Goal: Information Seeking & Learning: Learn about a topic

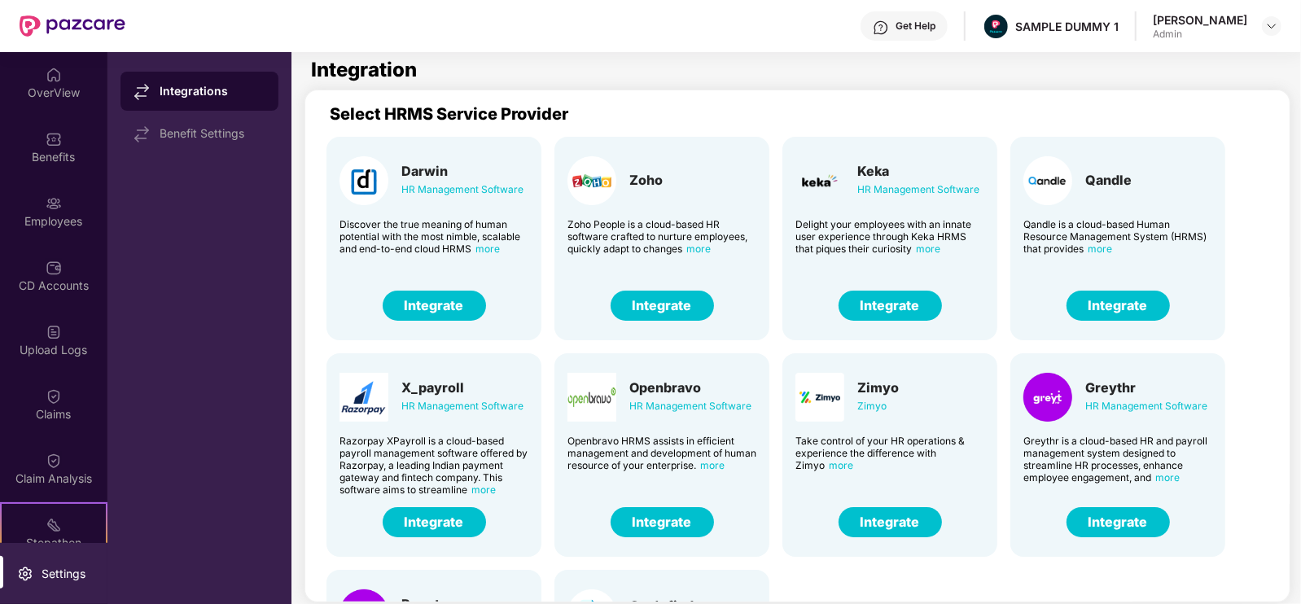
click at [905, 45] on div "Get Help SAMPLE DUMMY 1 [PERSON_NAME] Admin" at bounding box center [703, 26] width 1156 height 52
click at [33, 80] on div "OverView" at bounding box center [53, 82] width 107 height 61
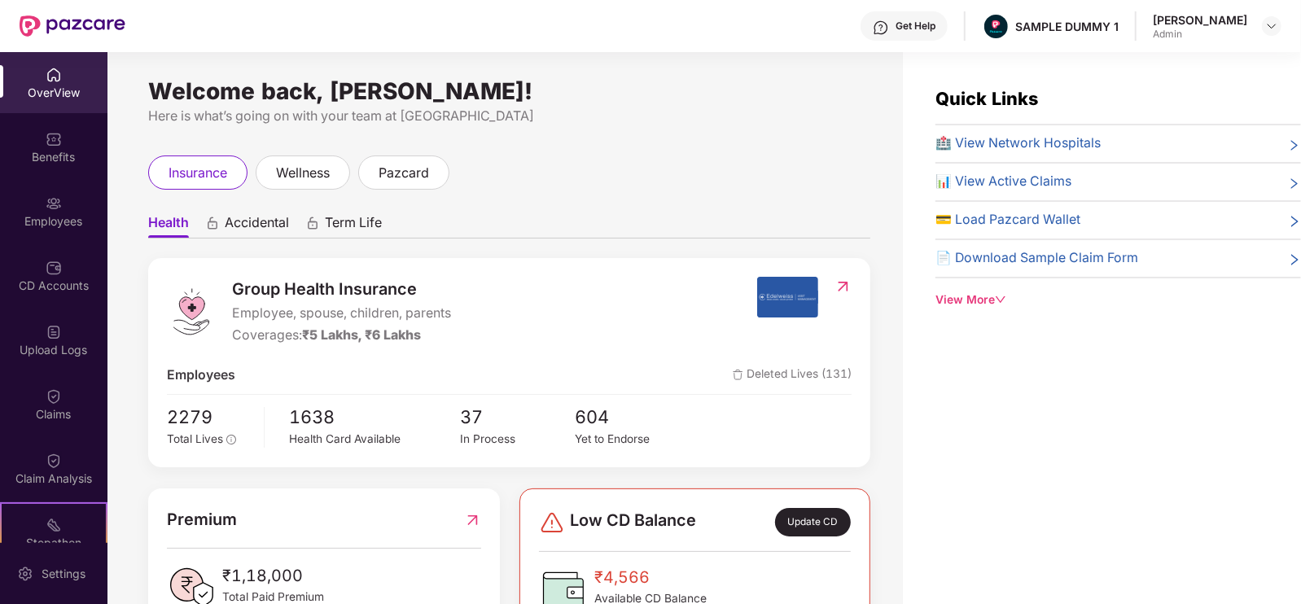
click at [33, 94] on div "OverView" at bounding box center [53, 93] width 107 height 16
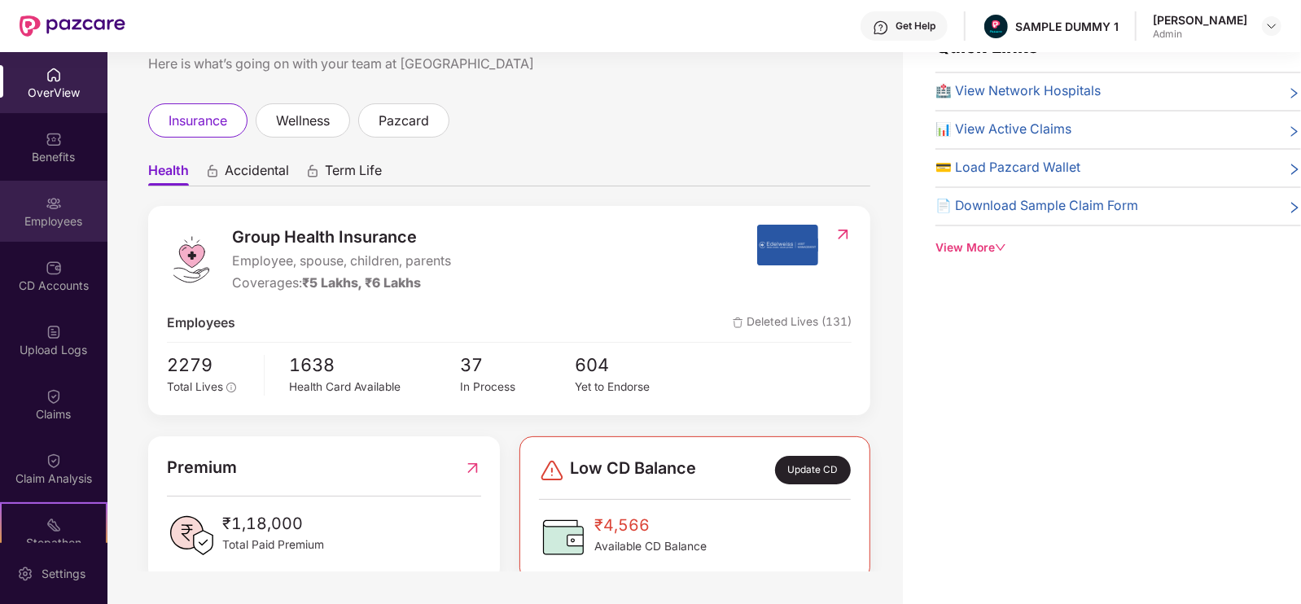
click at [53, 196] on img at bounding box center [54, 203] width 16 height 16
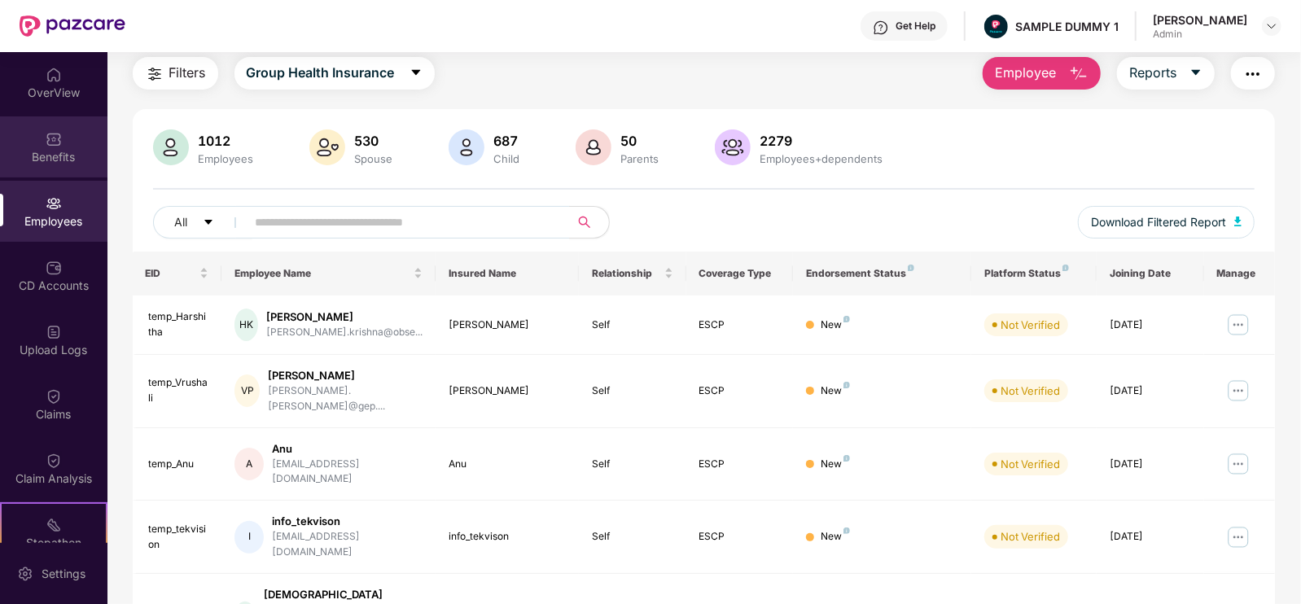
click at [90, 151] on div "Benefits" at bounding box center [53, 157] width 107 height 16
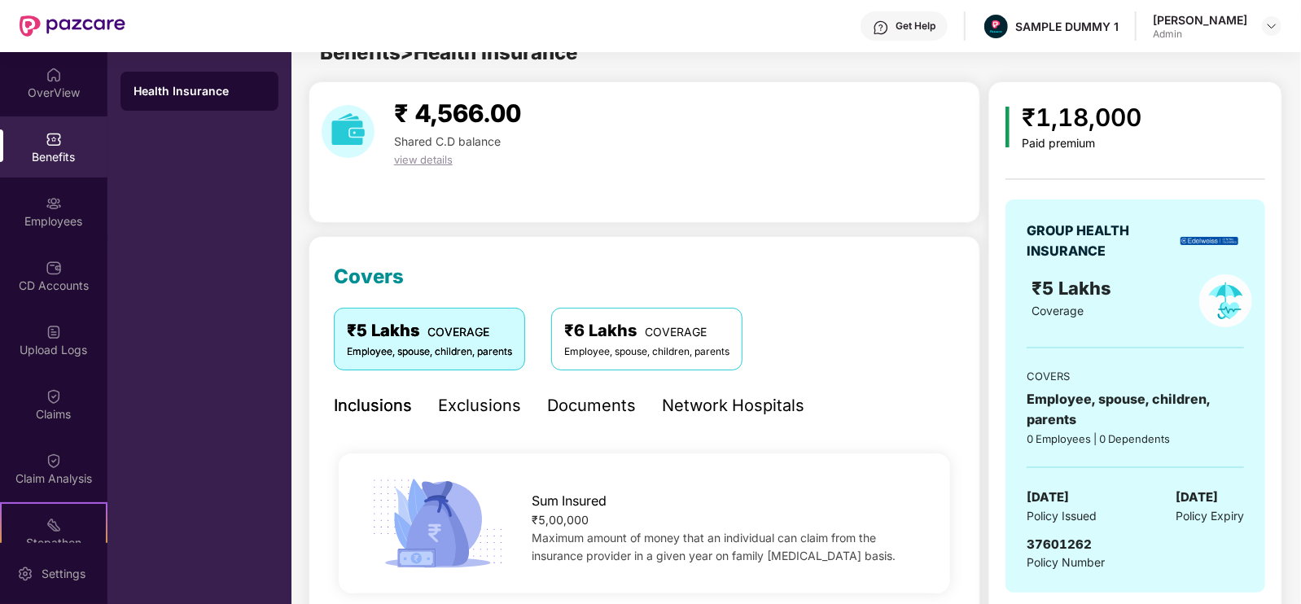
scroll to position [52, 0]
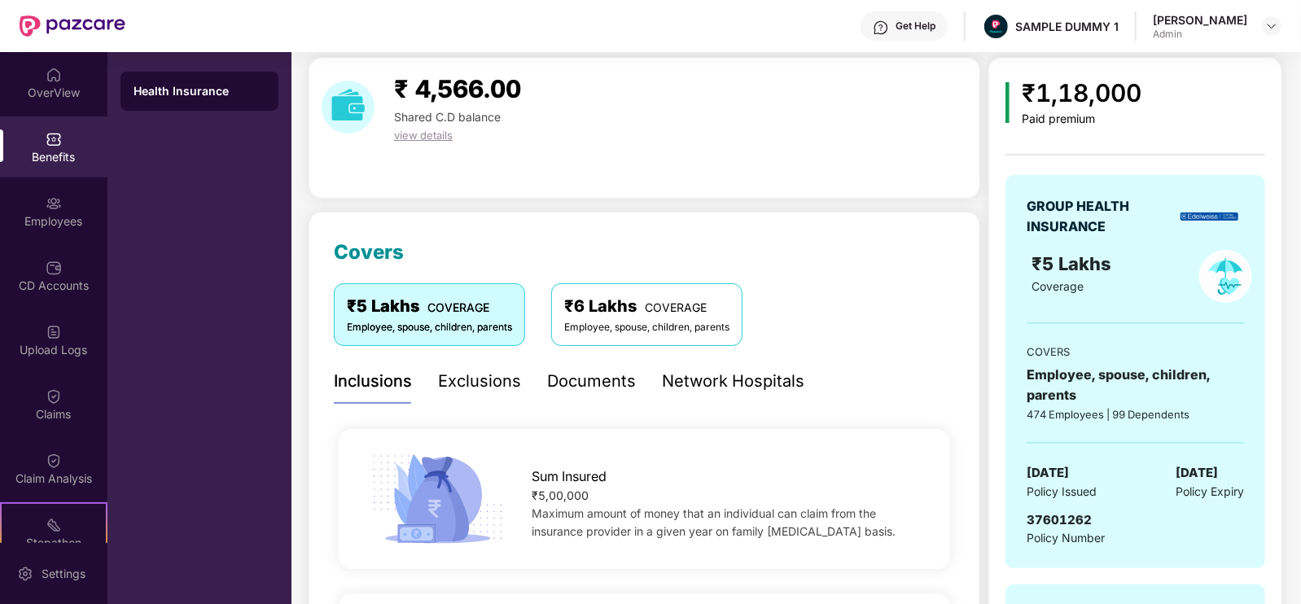
click at [700, 369] on div "Network Hospitals" at bounding box center [733, 381] width 142 height 25
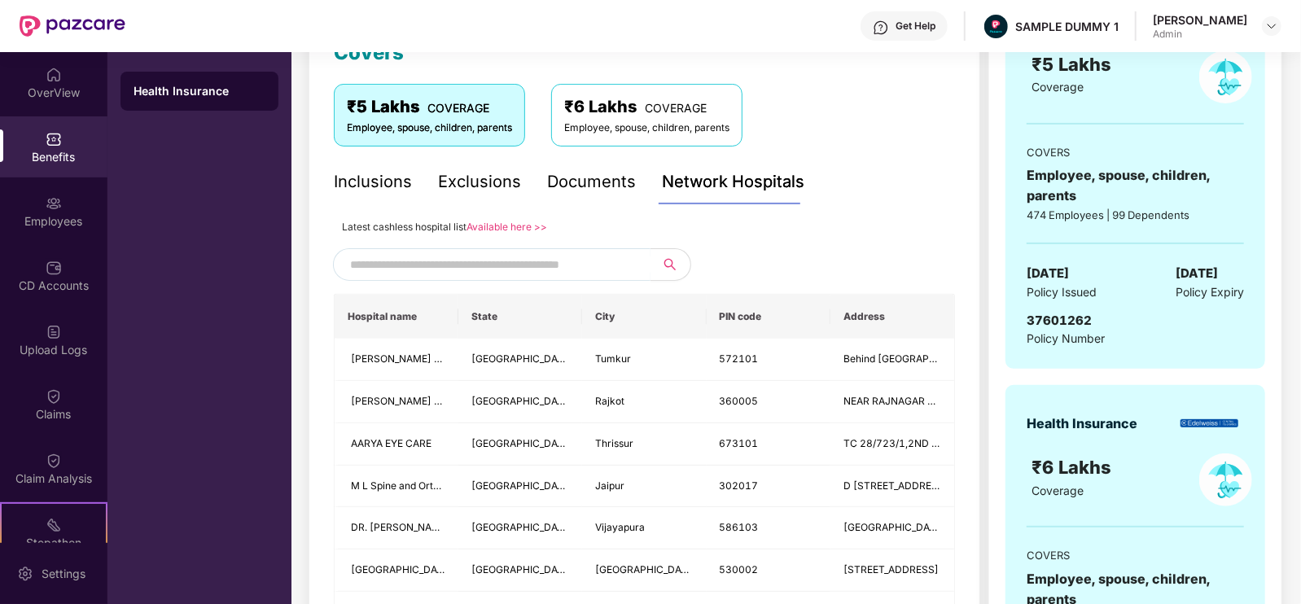
scroll to position [253, 0]
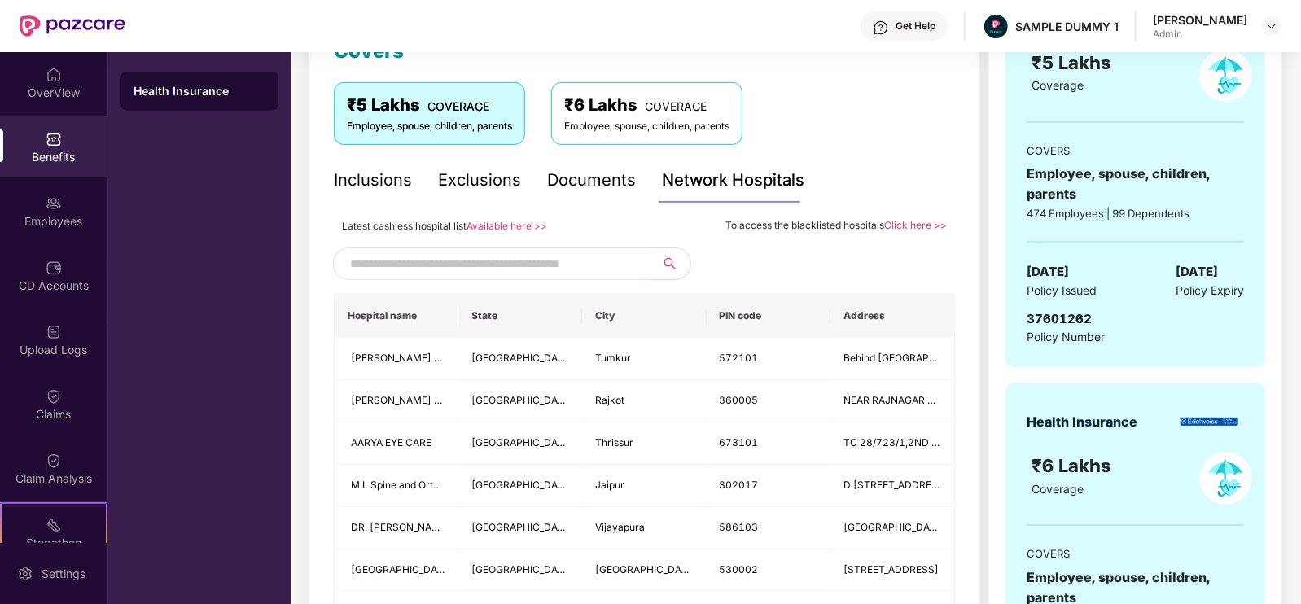
click at [519, 225] on link "Available here >>" at bounding box center [506, 226] width 81 height 12
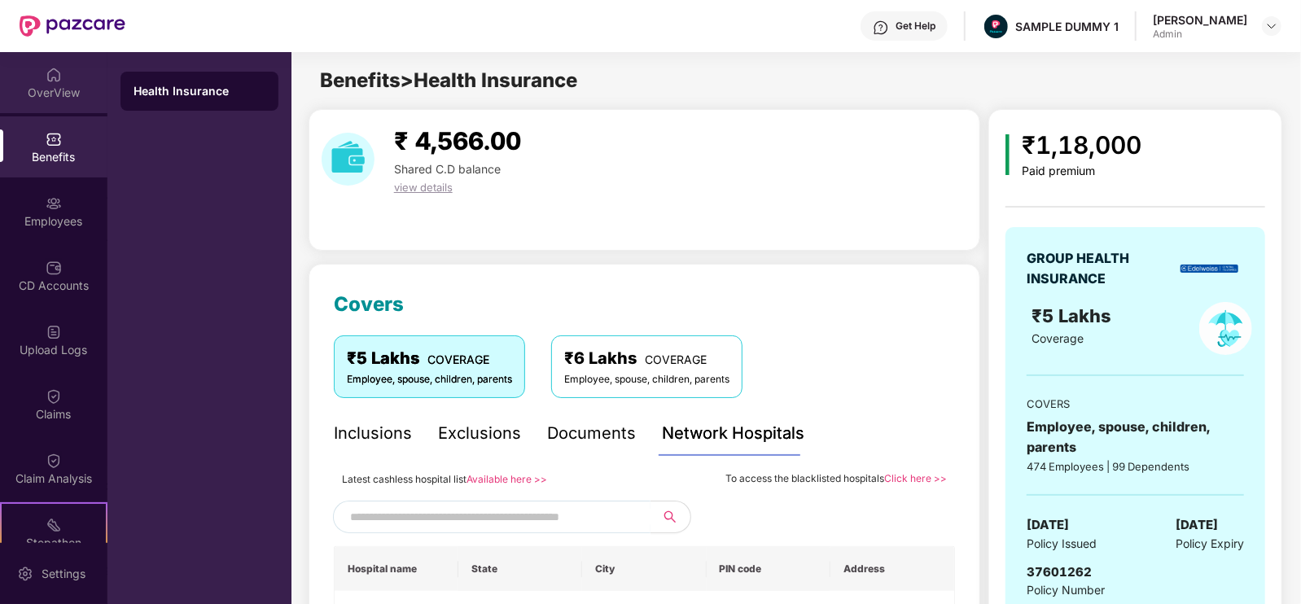
click at [66, 87] on div "OverView" at bounding box center [53, 93] width 107 height 16
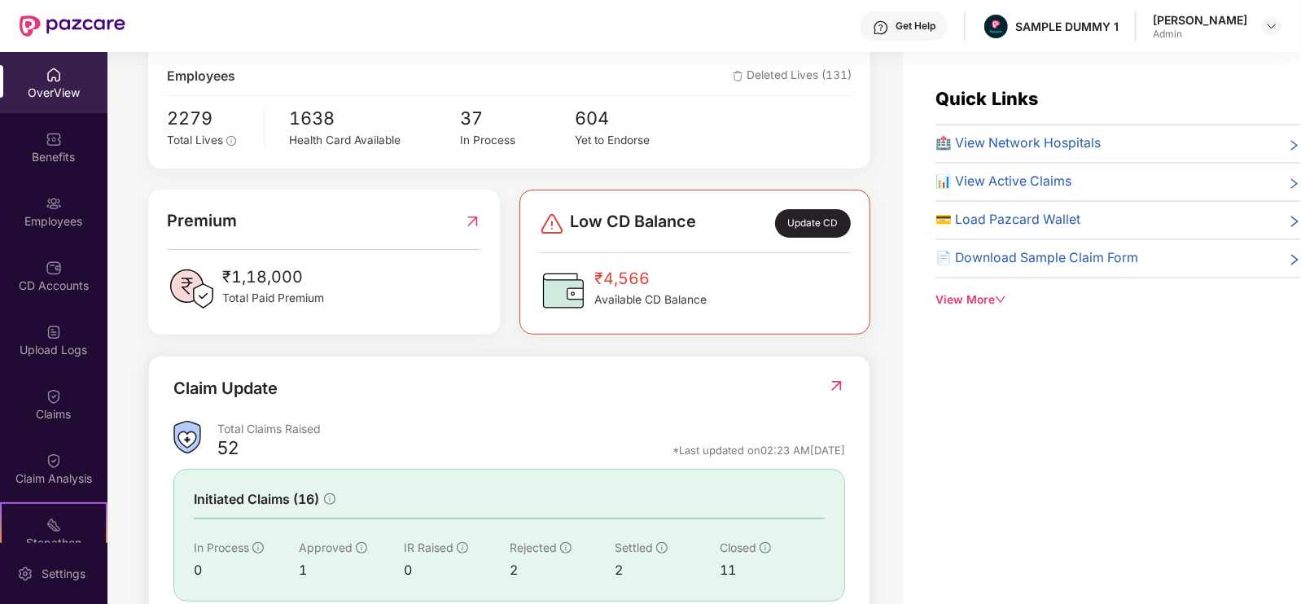
scroll to position [404, 0]
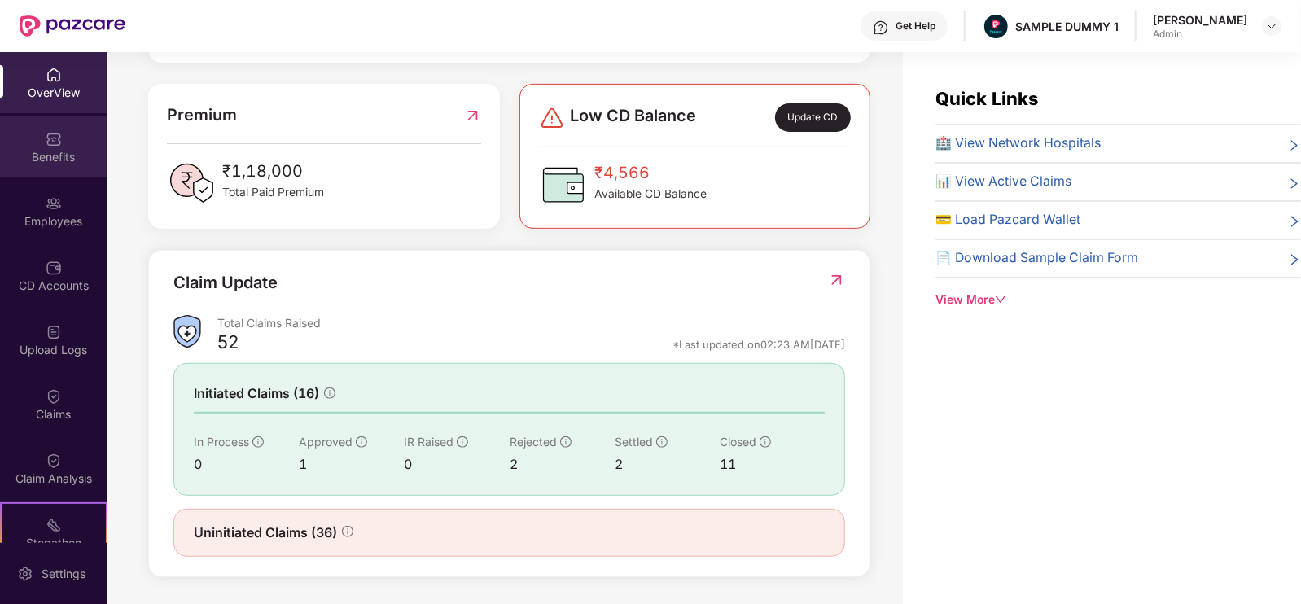
click at [81, 169] on div "Benefits" at bounding box center [53, 146] width 107 height 61
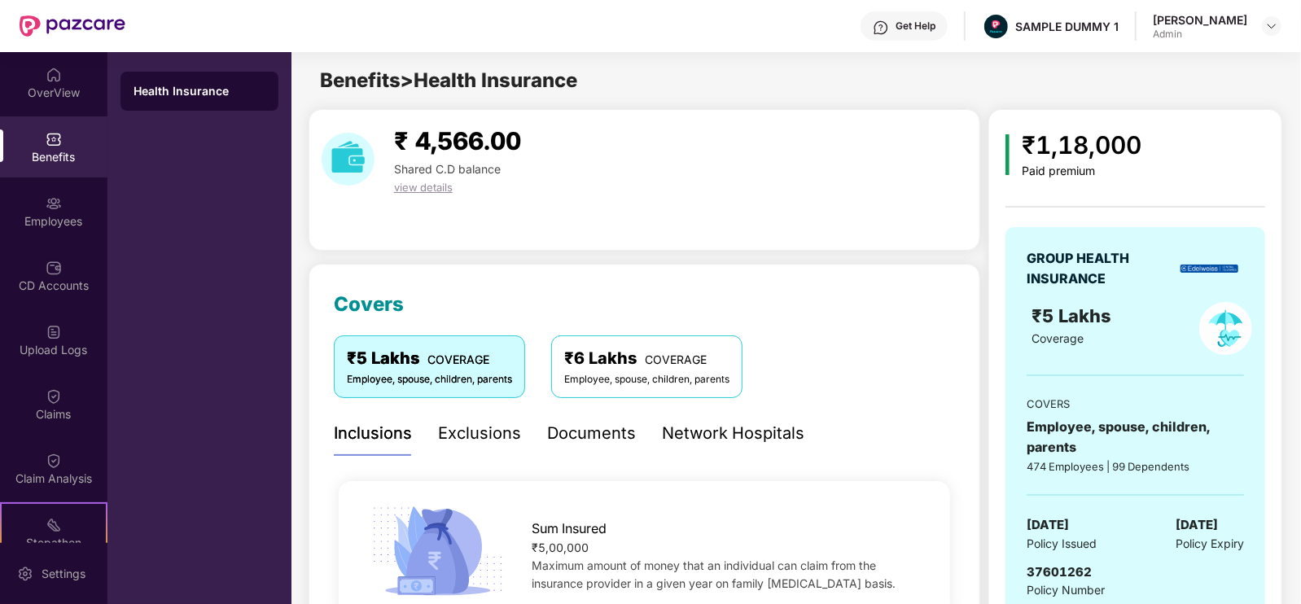
click at [507, 413] on div "Exclusions" at bounding box center [479, 433] width 83 height 45
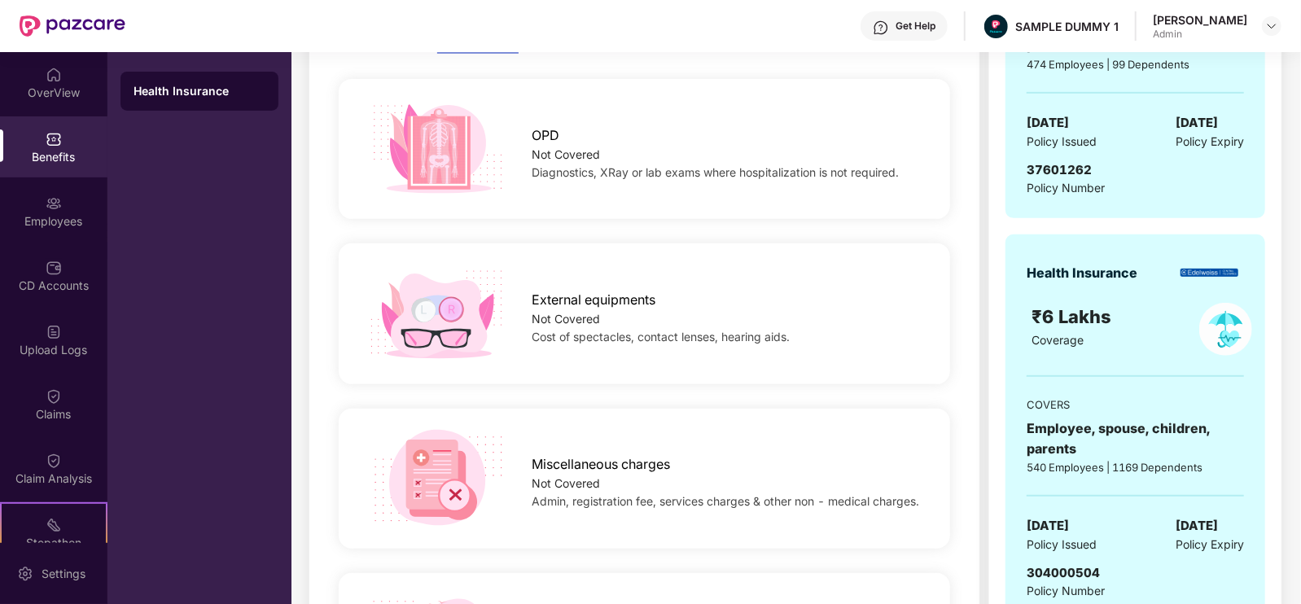
scroll to position [333, 0]
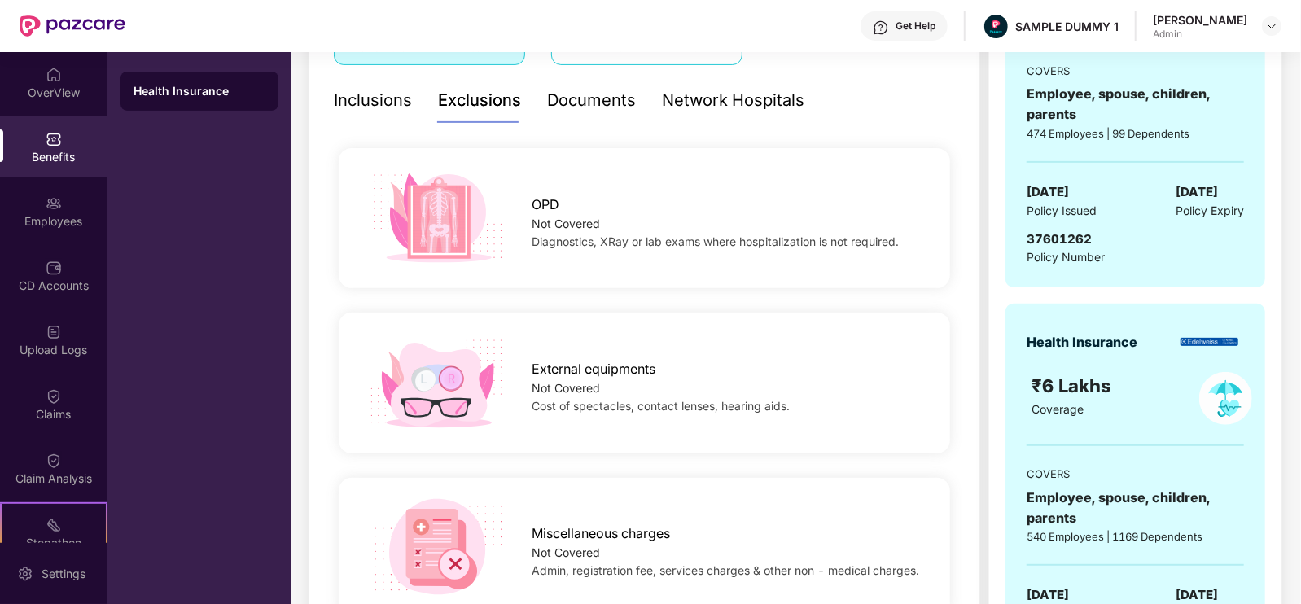
click at [586, 103] on div "Documents" at bounding box center [591, 100] width 89 height 25
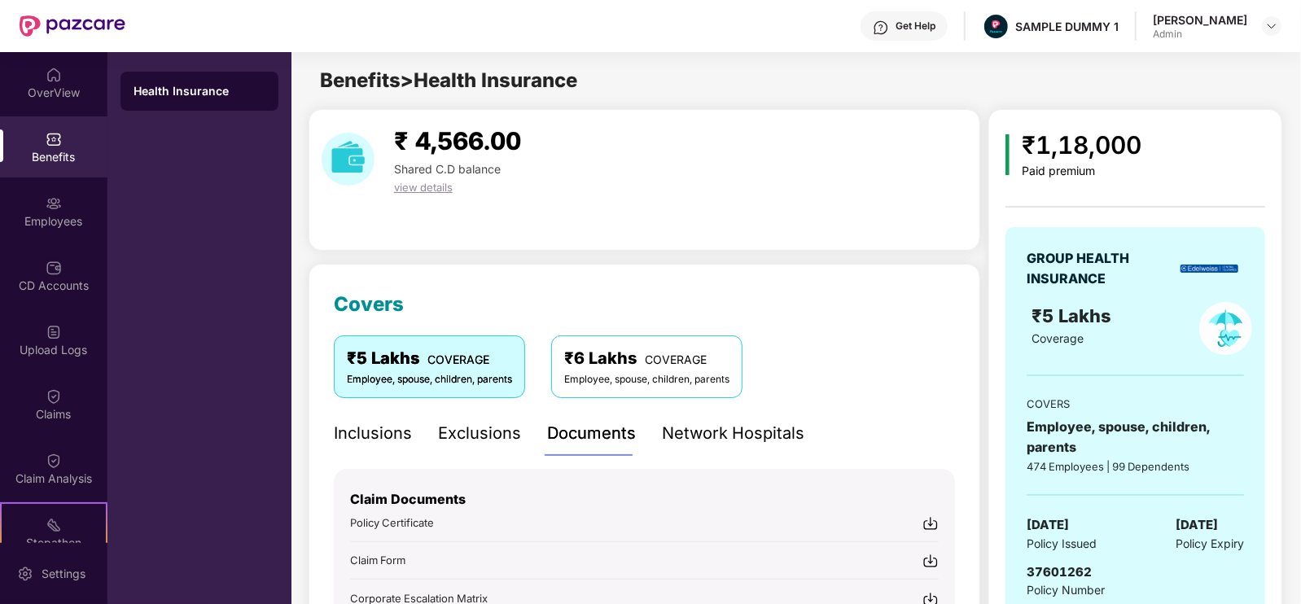
scroll to position [294, 0]
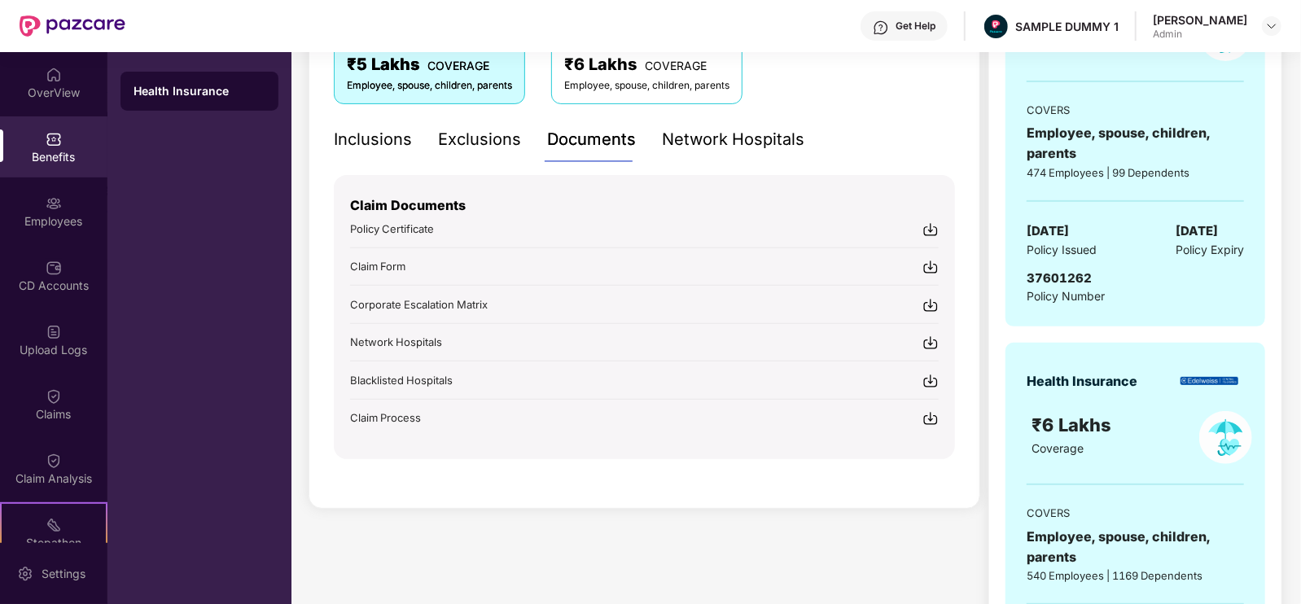
click at [713, 146] on div "Network Hospitals" at bounding box center [733, 139] width 142 height 25
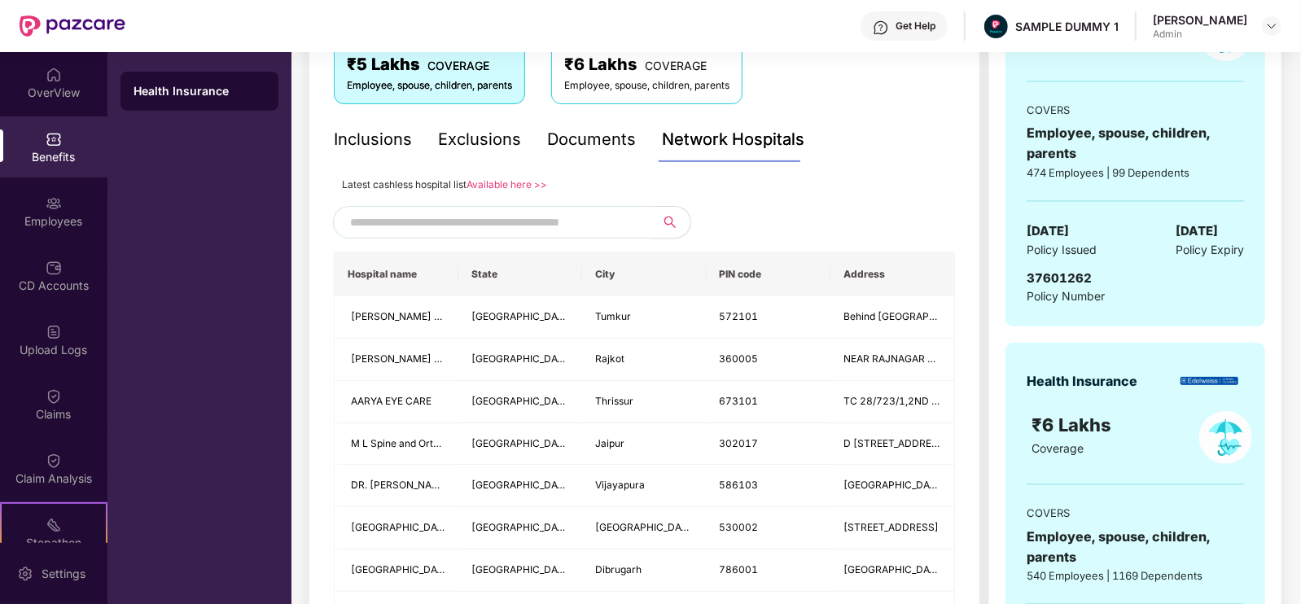
click at [529, 218] on input "text" at bounding box center [489, 222] width 278 height 24
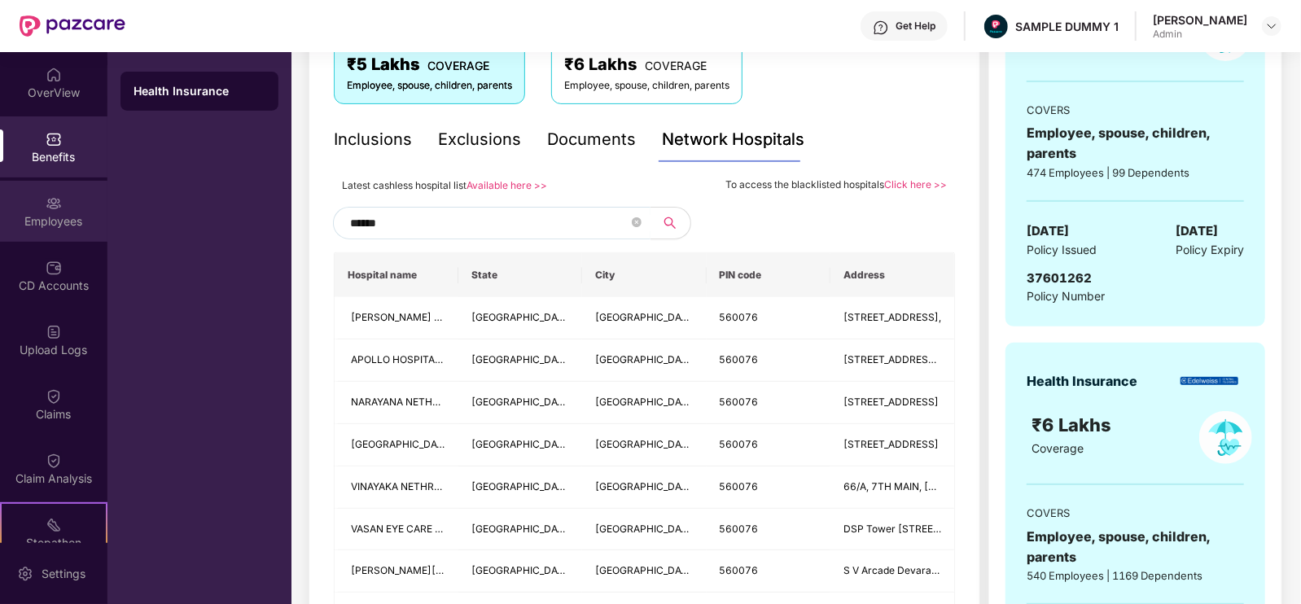
type input "******"
click at [57, 213] on div "Employees" at bounding box center [53, 221] width 107 height 16
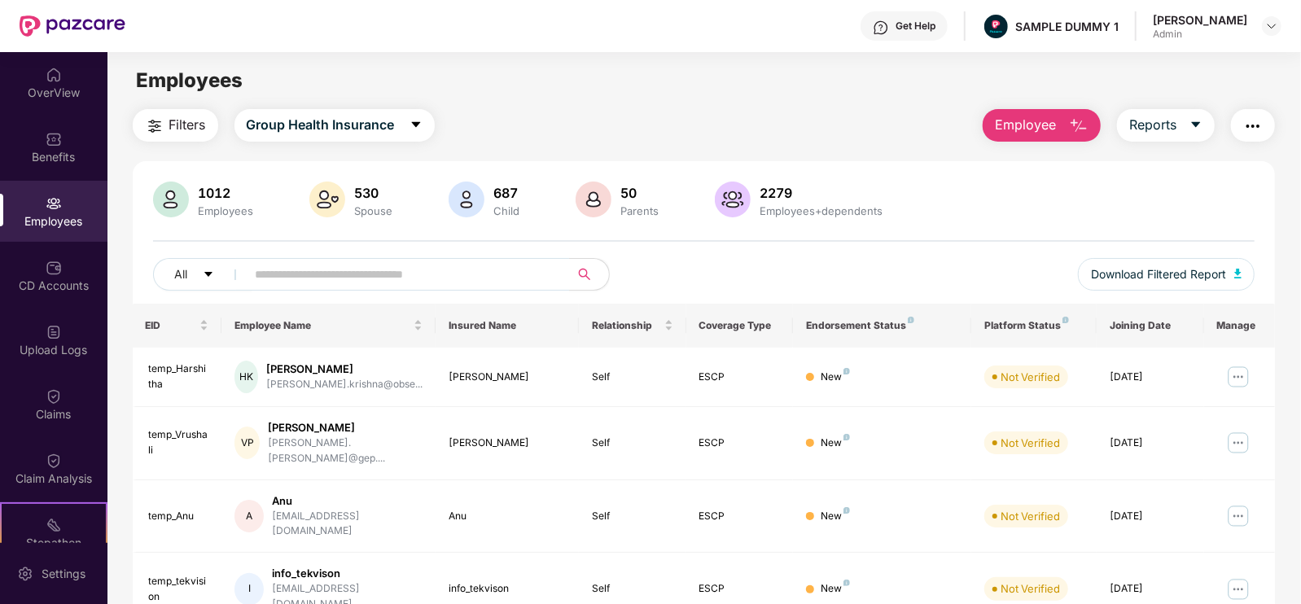
click at [1056, 125] on button "Employee" at bounding box center [1041, 125] width 118 height 33
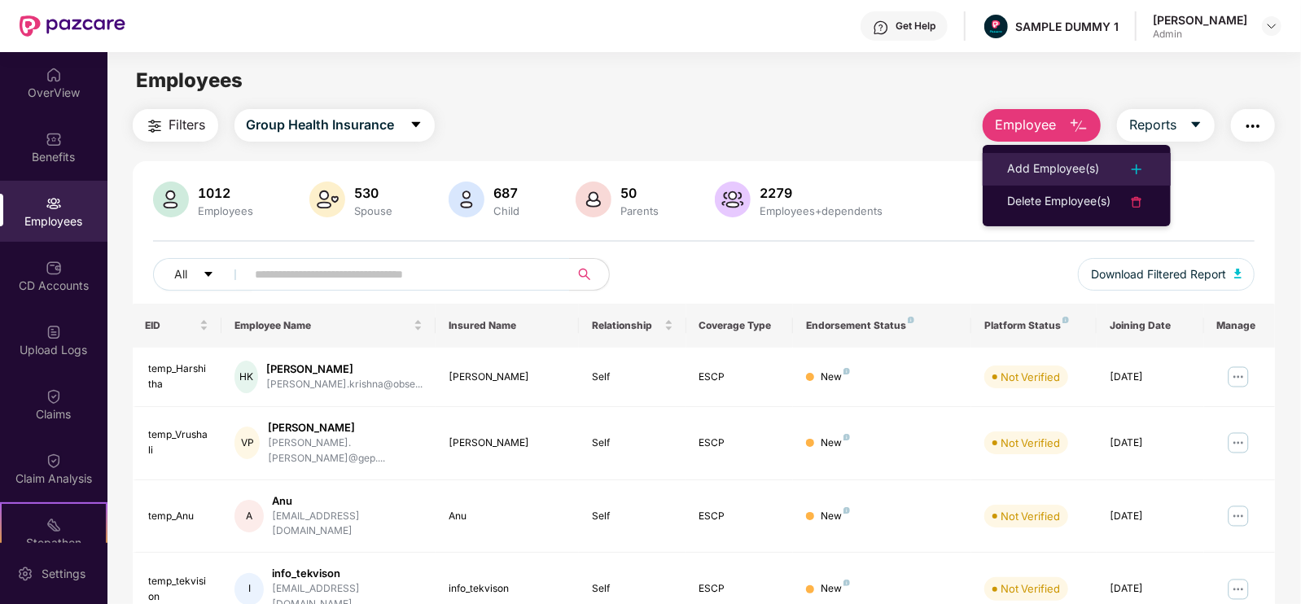
click at [1041, 171] on div "Add Employee(s)" at bounding box center [1053, 170] width 92 height 20
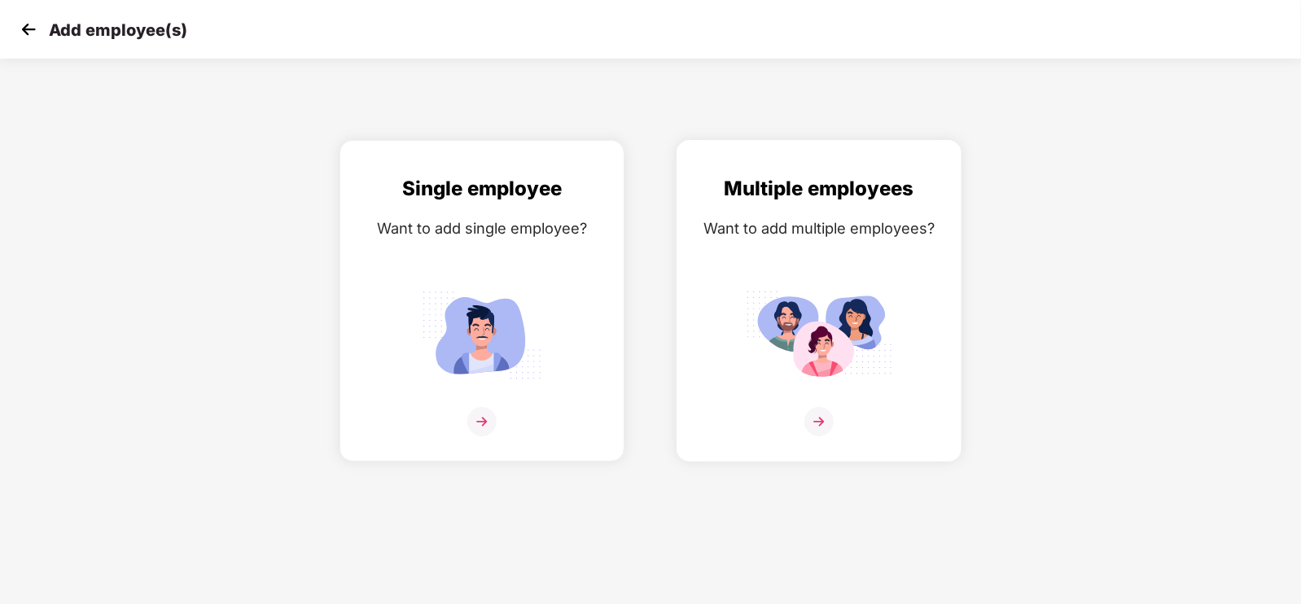
click at [829, 383] on img at bounding box center [818, 335] width 146 height 102
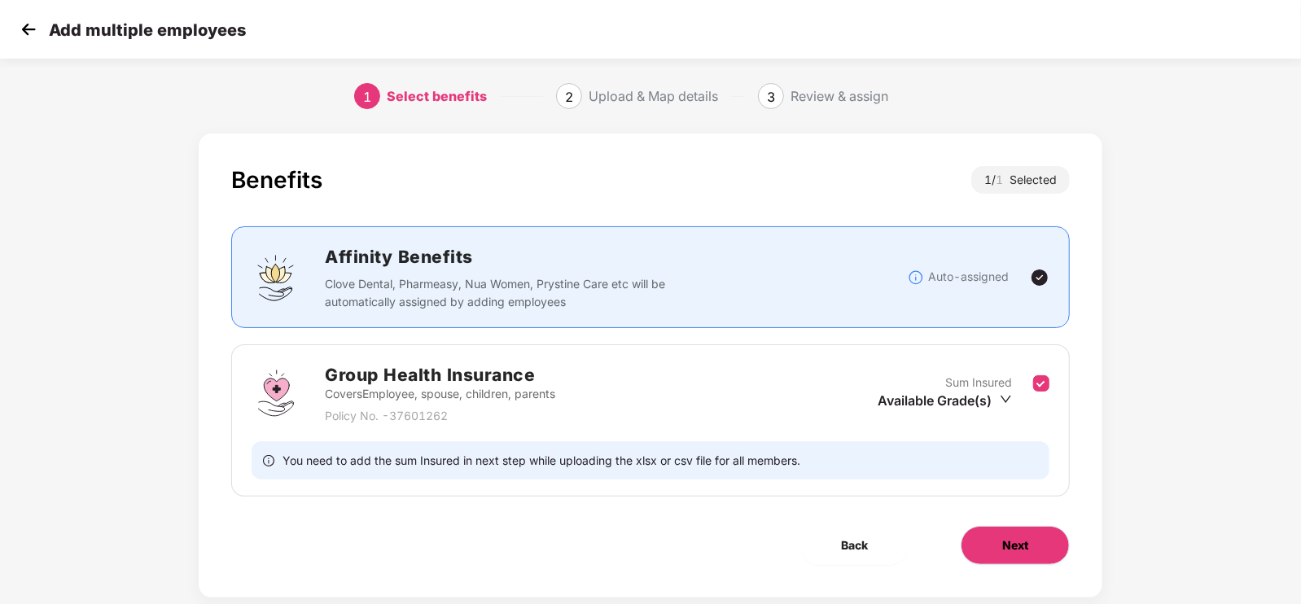
click at [1028, 543] on button "Next" at bounding box center [1014, 545] width 109 height 39
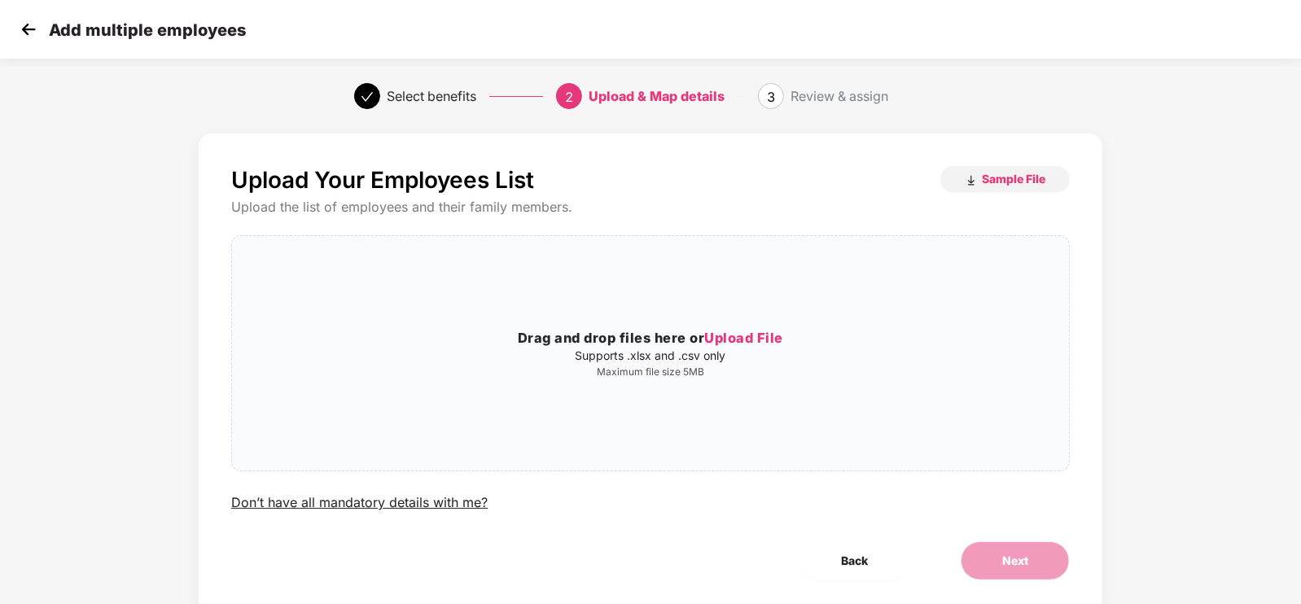
click at [33, 39] on img at bounding box center [28, 29] width 24 height 24
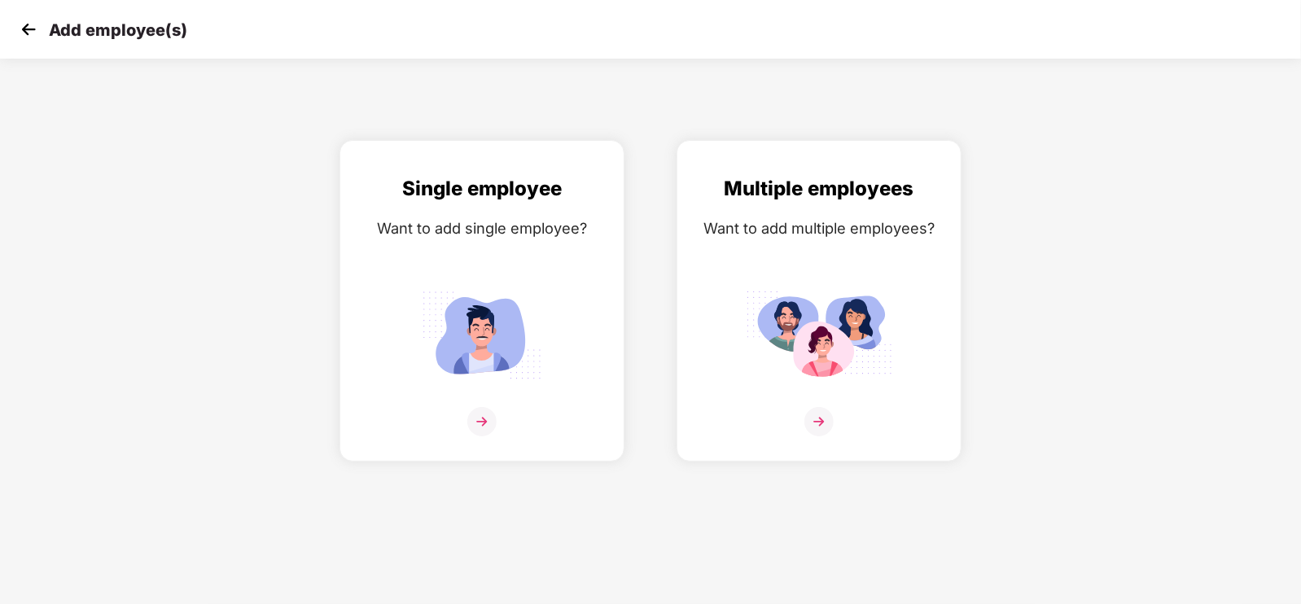
click at [33, 39] on img at bounding box center [28, 29] width 24 height 24
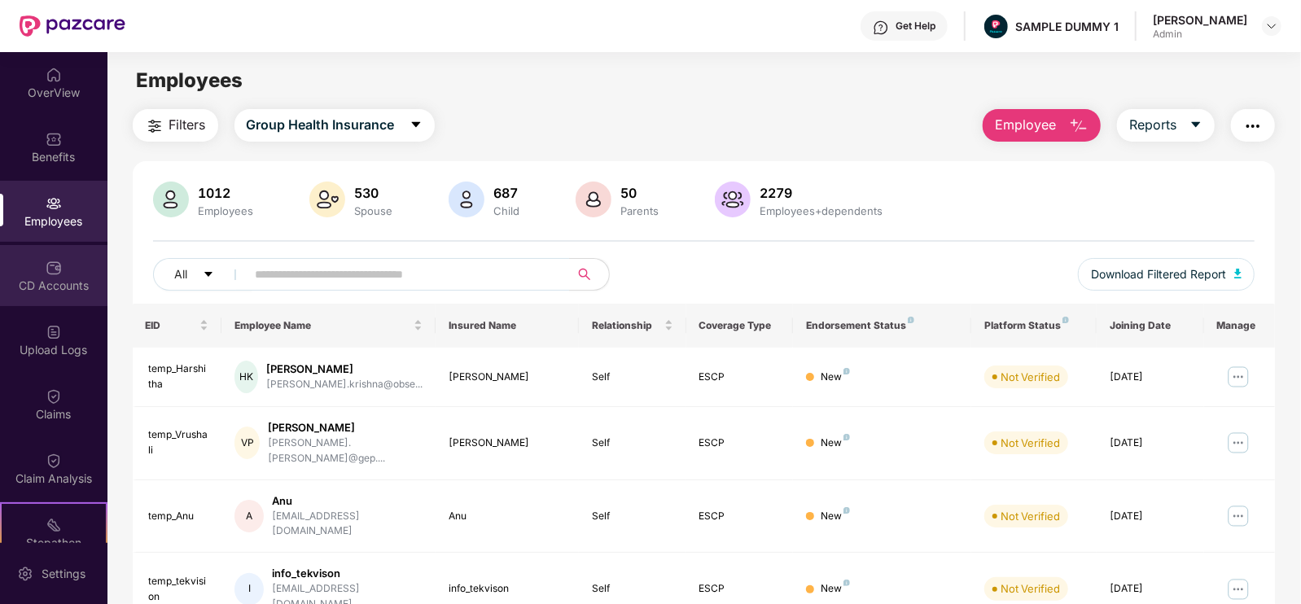
click at [49, 281] on div "CD Accounts" at bounding box center [53, 286] width 107 height 16
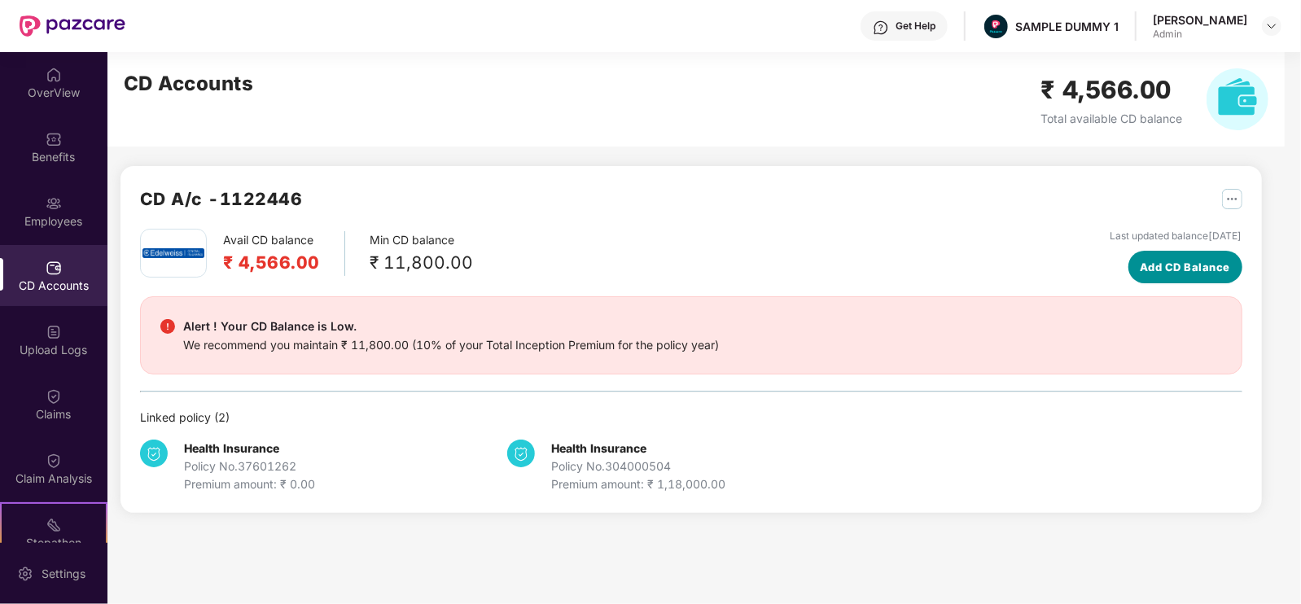
click at [1139, 259] on span "Add CD Balance" at bounding box center [1184, 267] width 90 height 16
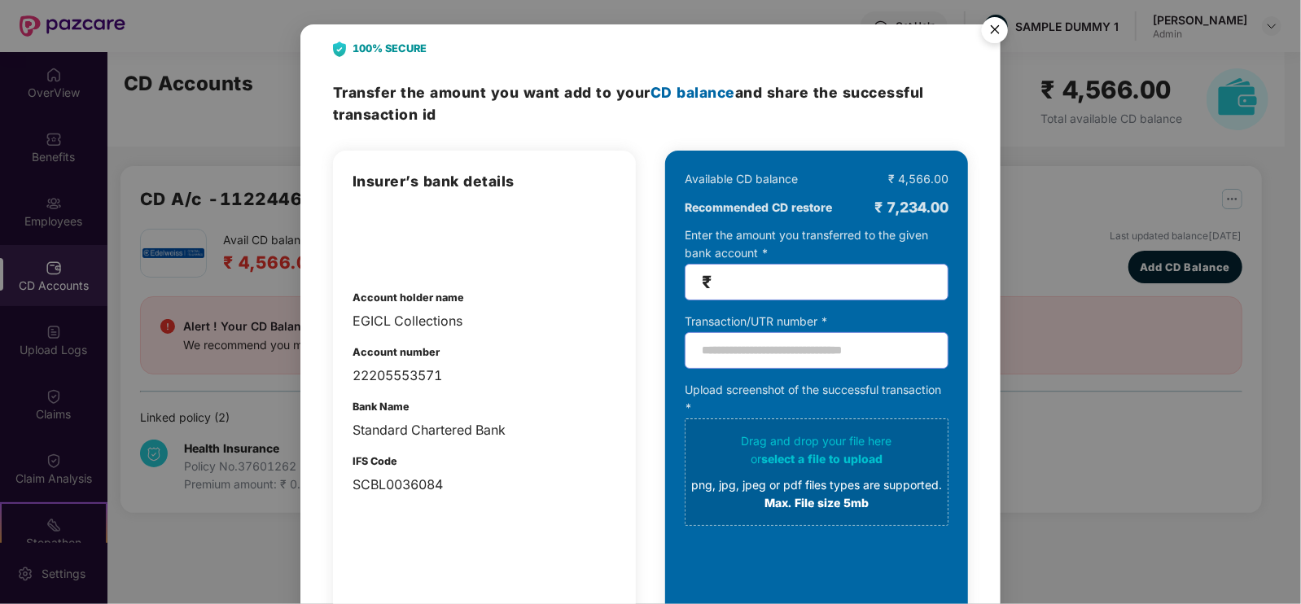
click at [986, 32] on img "Close" at bounding box center [995, 33] width 46 height 46
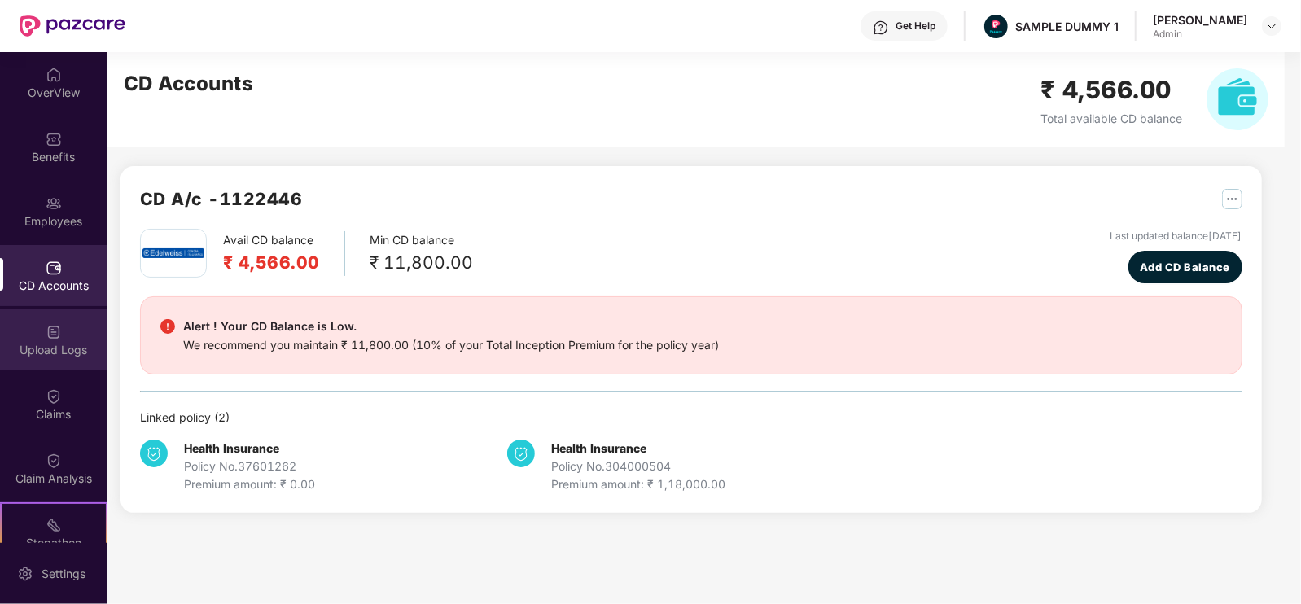
click at [56, 354] on div "Upload Logs" at bounding box center [53, 350] width 107 height 16
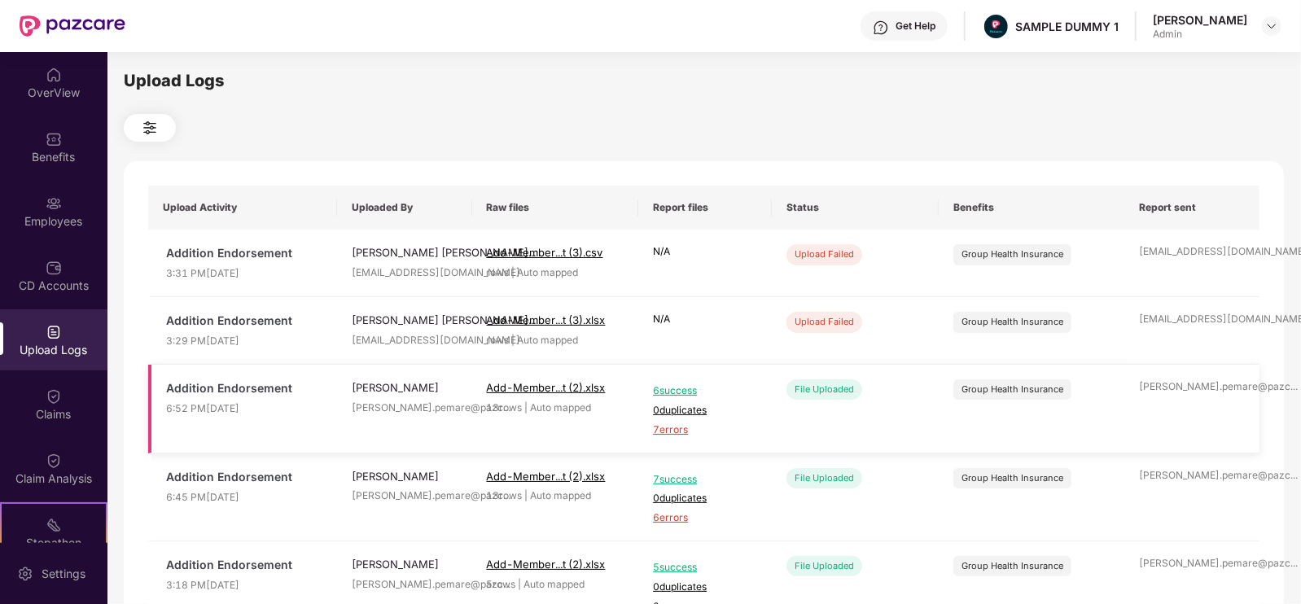
scroll to position [126, 0]
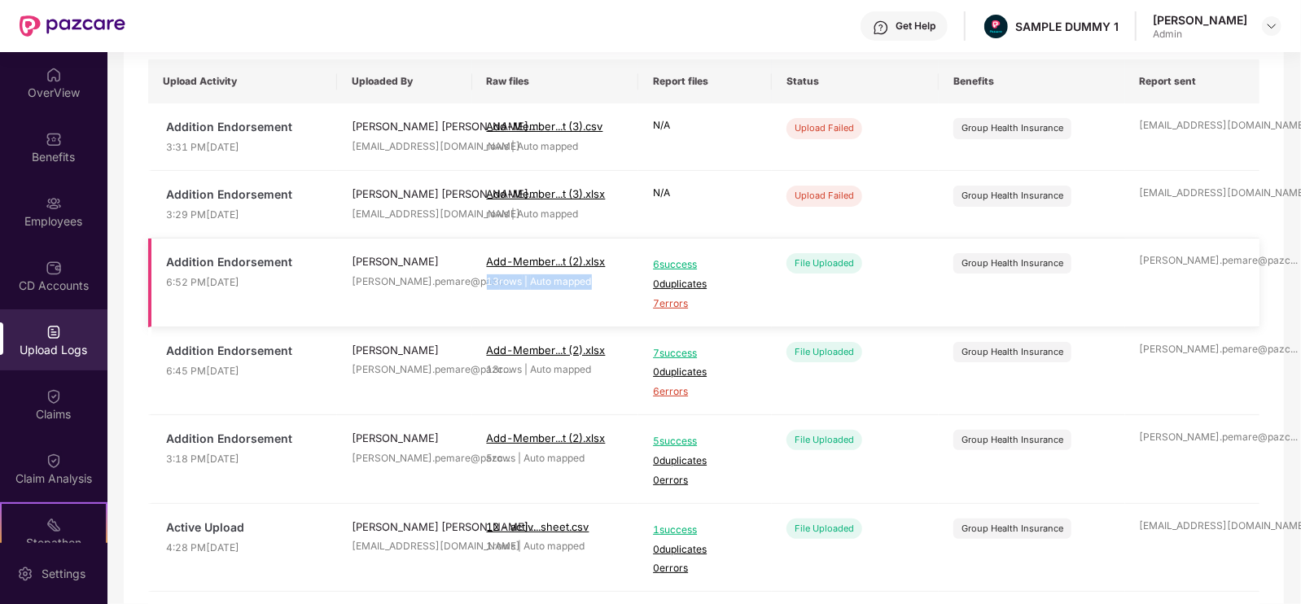
drag, startPoint x: 483, startPoint y: 285, endPoint x: 603, endPoint y: 287, distance: 120.5
click at [603, 287] on td "Add-Member...t (2).xlsx 13 rows | Auto mapped" at bounding box center [555, 282] width 167 height 89
click at [603, 287] on div "13 rows | Auto mapped" at bounding box center [556, 281] width 138 height 15
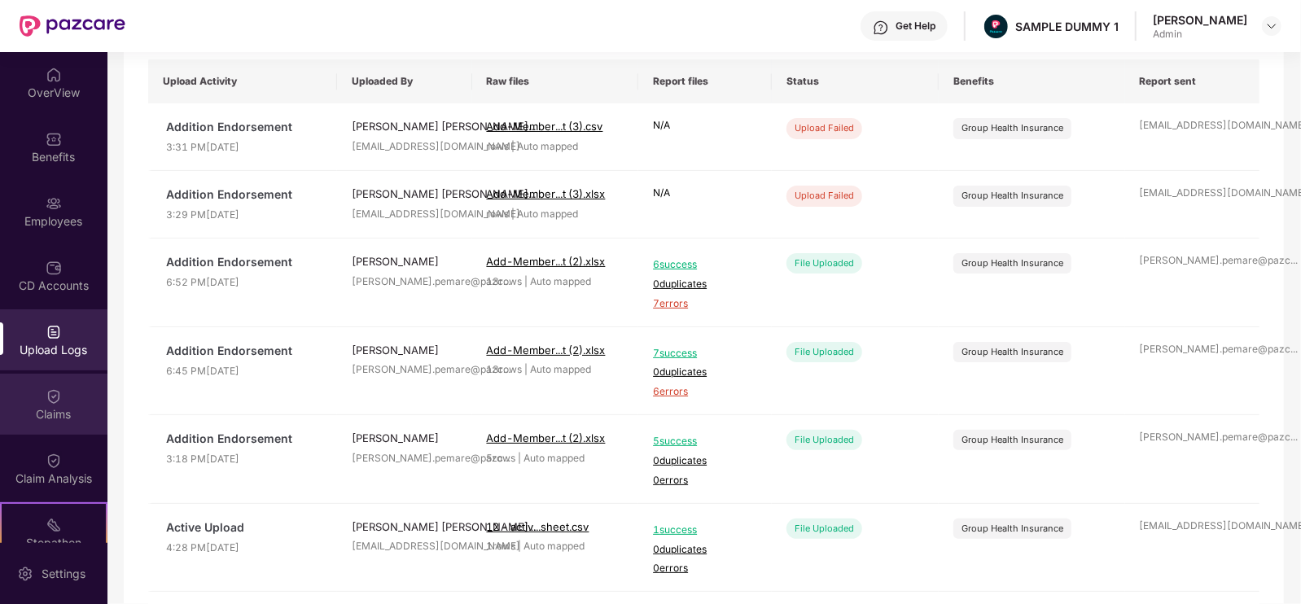
click at [81, 400] on div "Claims" at bounding box center [53, 404] width 107 height 61
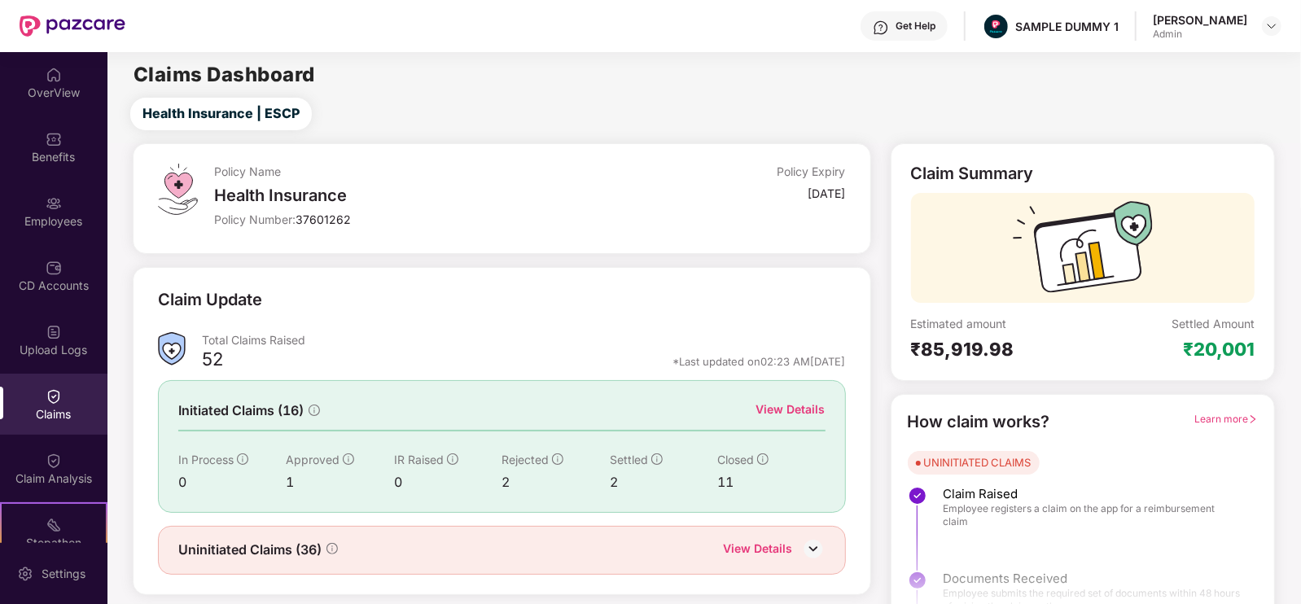
scroll to position [33, 0]
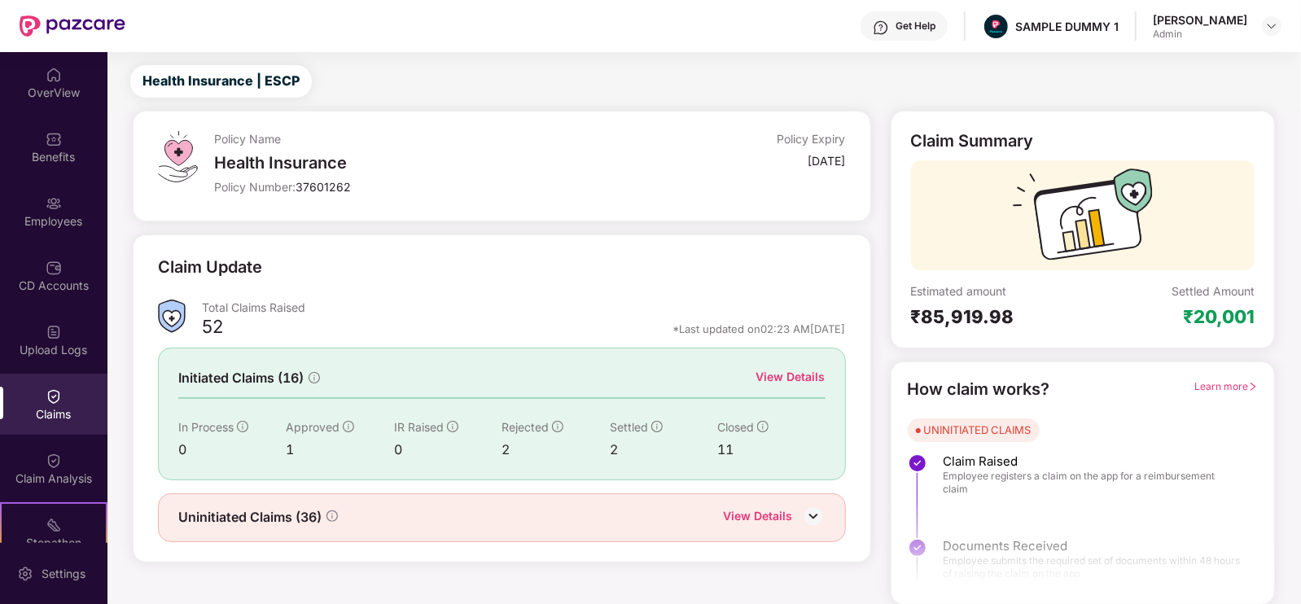
click at [766, 370] on div "View Details" at bounding box center [790, 377] width 69 height 18
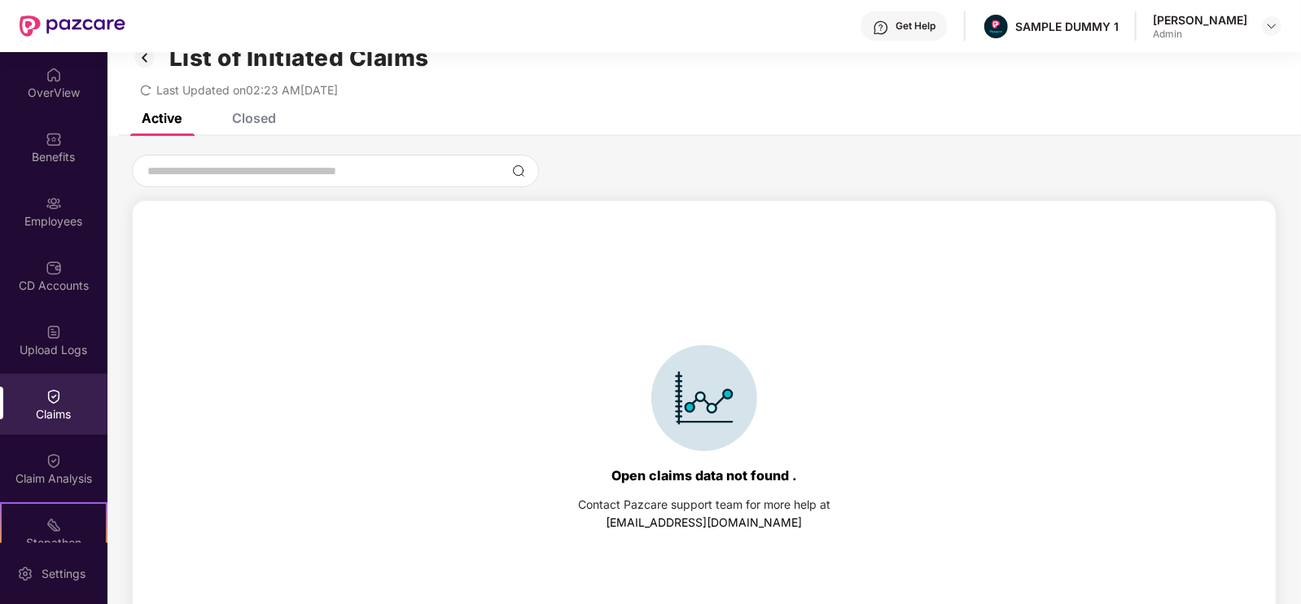
click at [250, 120] on div "Closed" at bounding box center [254, 118] width 44 height 16
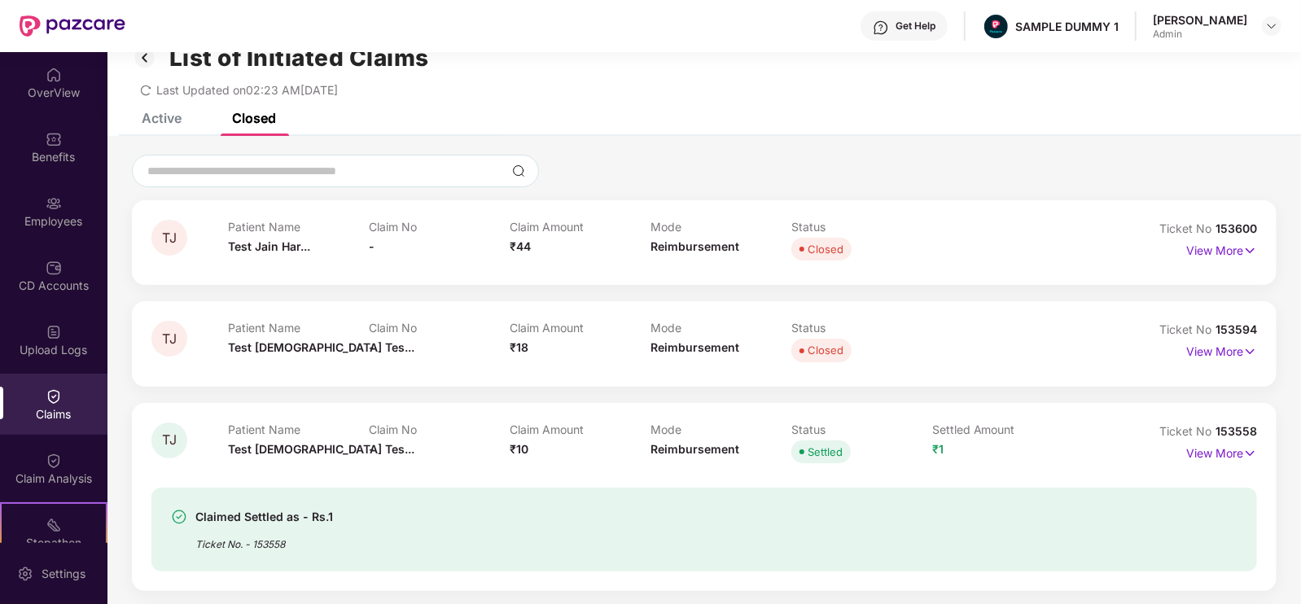
scroll to position [157, 0]
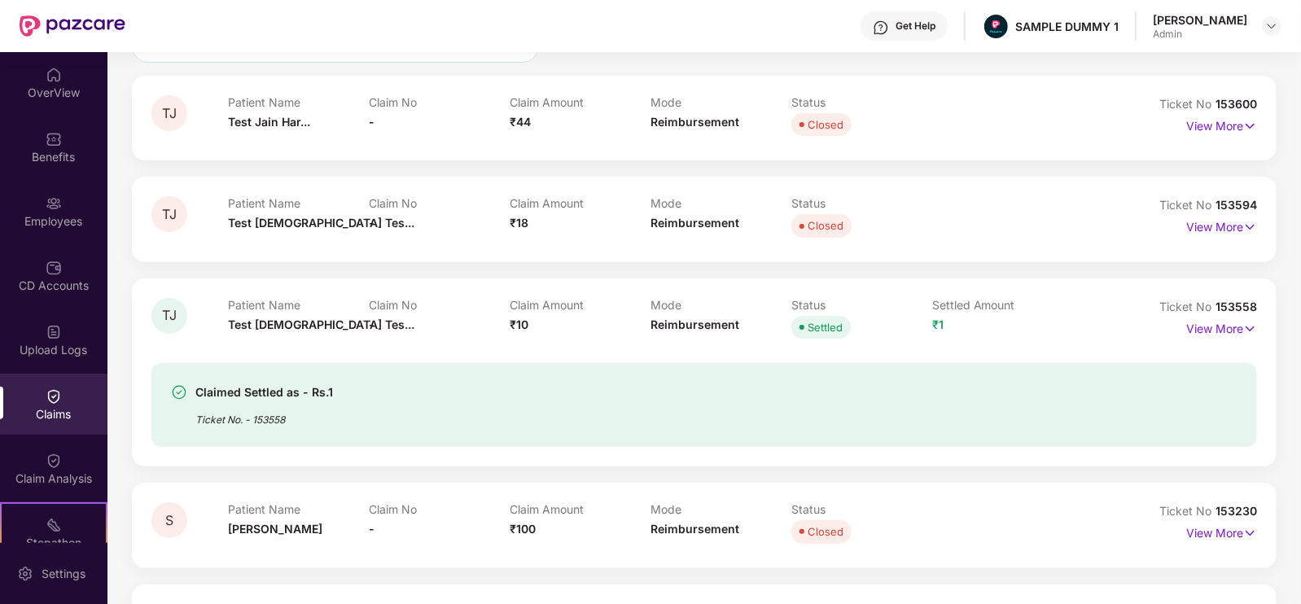
click at [1206, 343] on div "Claimed Settled as - Rs.1 Ticket No. - 153558" at bounding box center [703, 395] width 1105 height 104
click at [1206, 330] on p "View More" at bounding box center [1221, 327] width 71 height 22
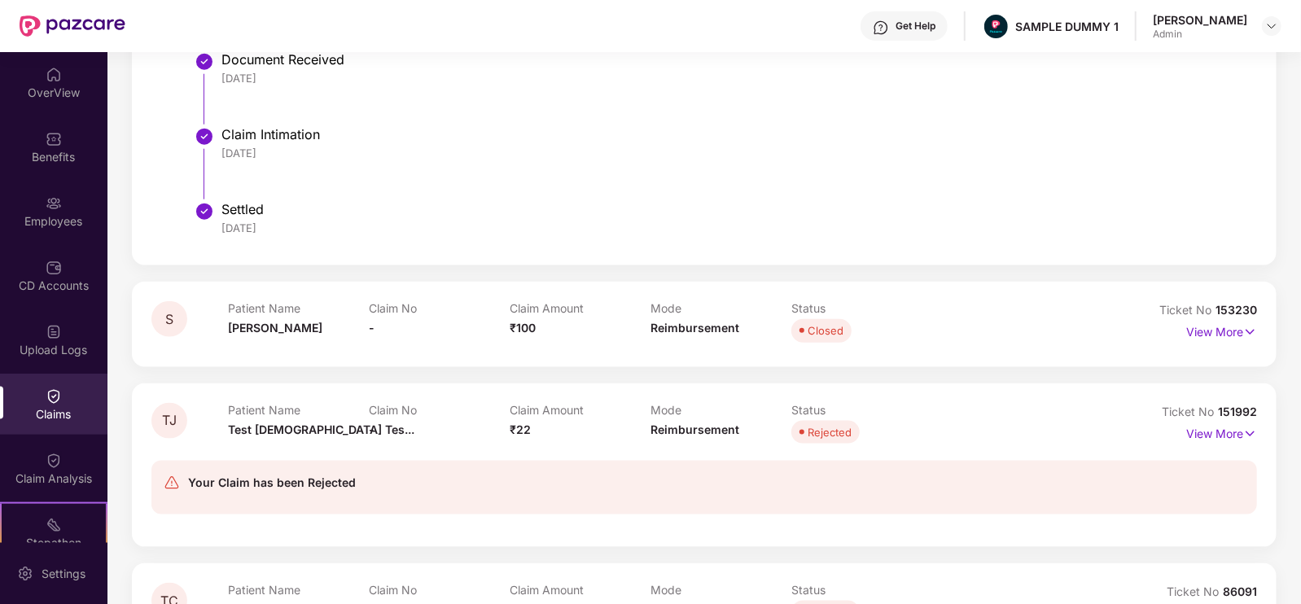
scroll to position [1137, 0]
click at [88, 452] on div "Claim Analysis" at bounding box center [53, 468] width 107 height 61
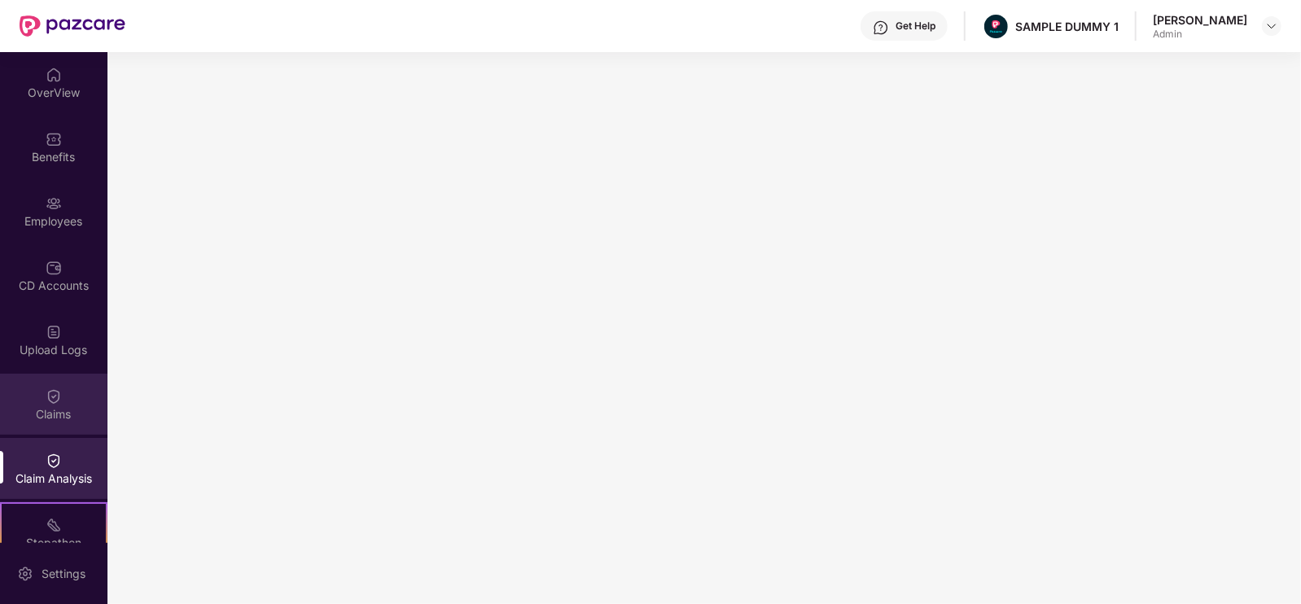
scroll to position [215, 0]
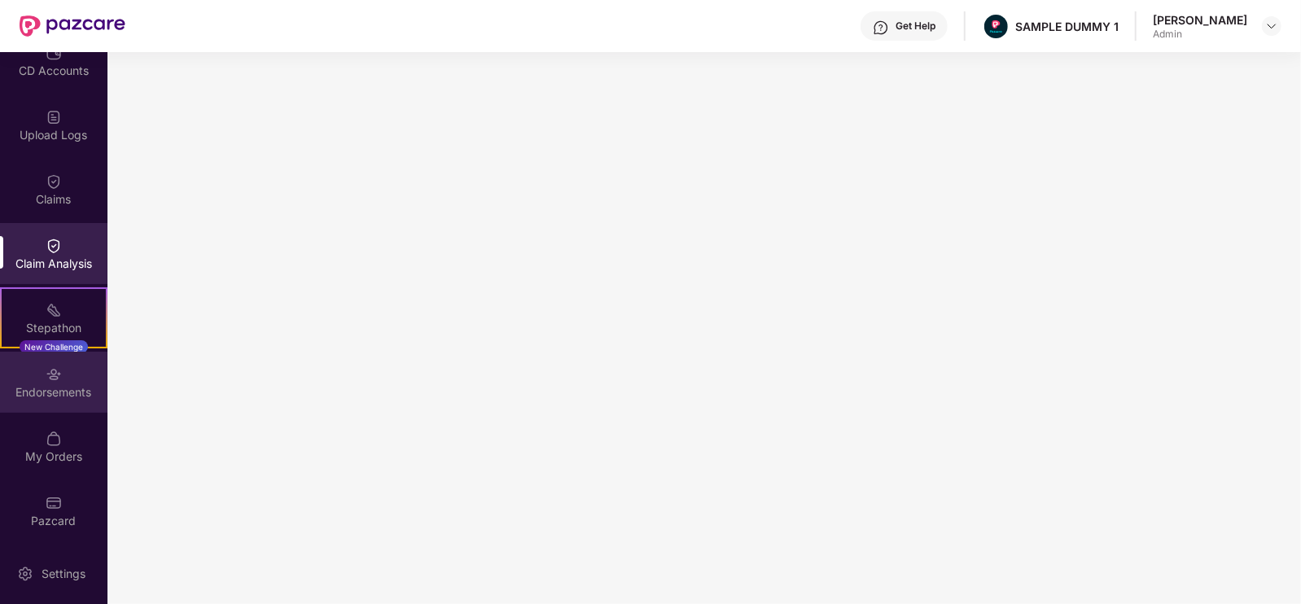
click at [62, 379] on div "Endorsements" at bounding box center [53, 382] width 107 height 61
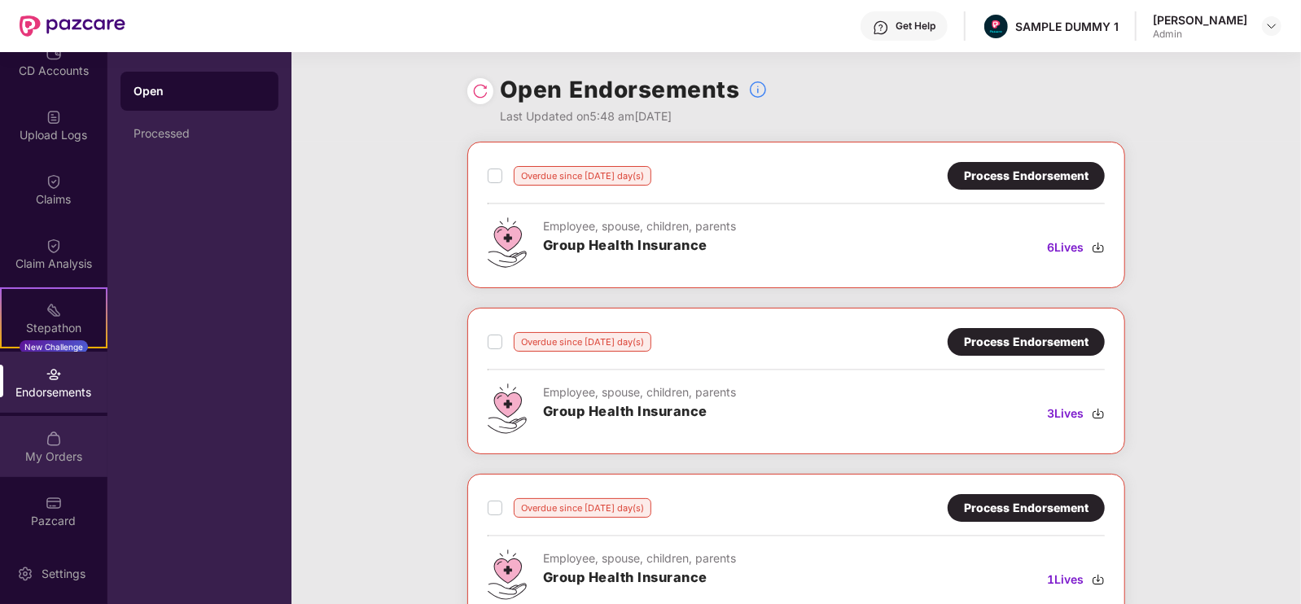
click at [63, 429] on div "My Orders" at bounding box center [53, 446] width 107 height 61
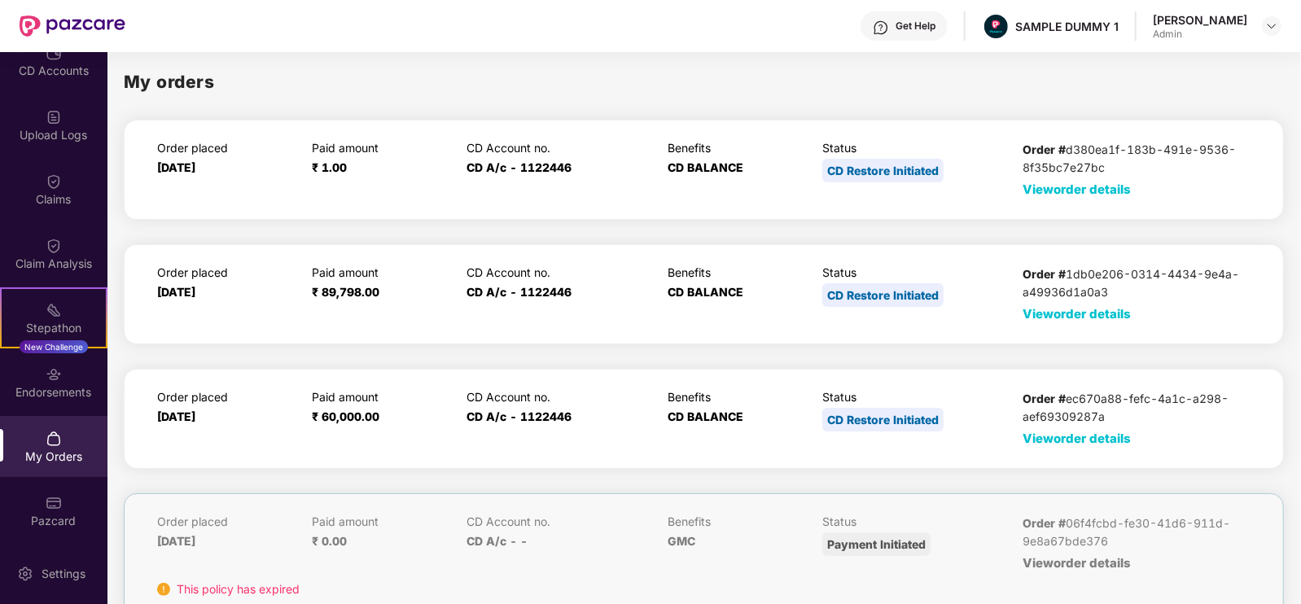
click at [1070, 439] on span "View order details" at bounding box center [1076, 438] width 108 height 15
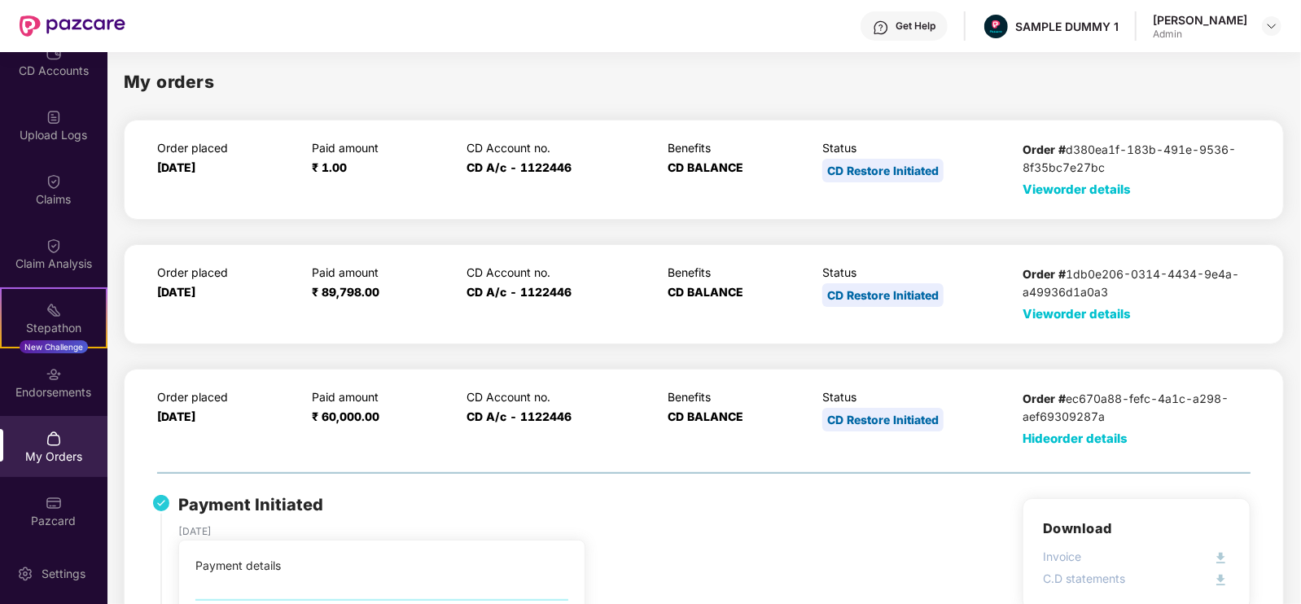
scroll to position [278, 0]
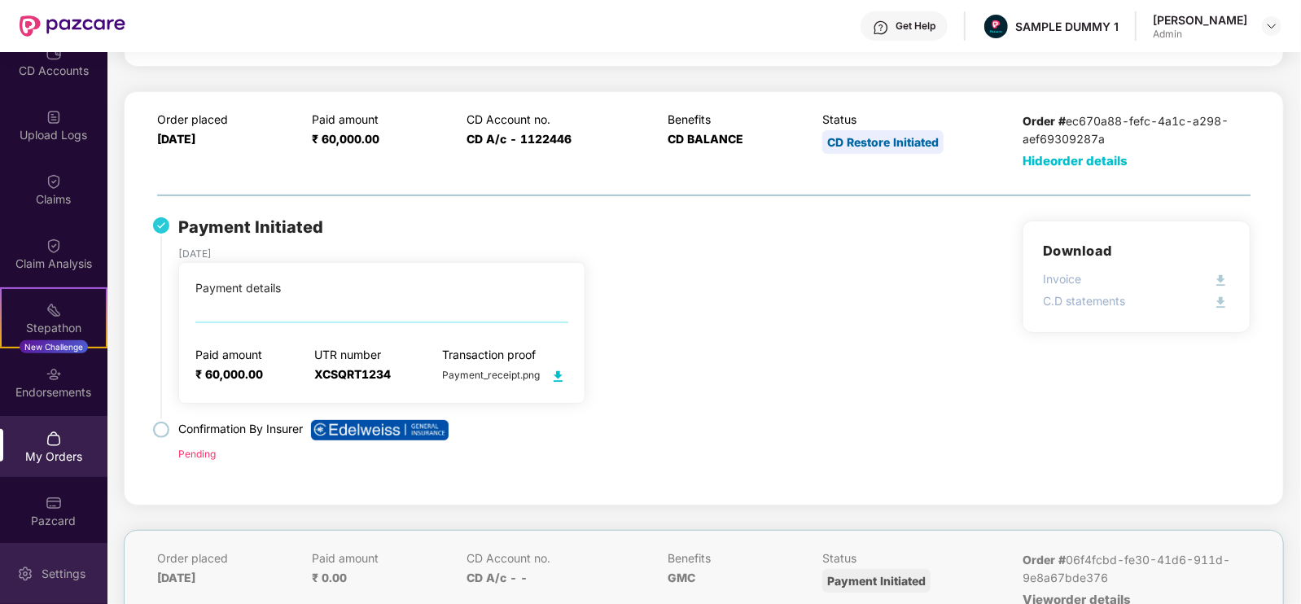
click at [50, 583] on div "Settings" at bounding box center [53, 573] width 107 height 61
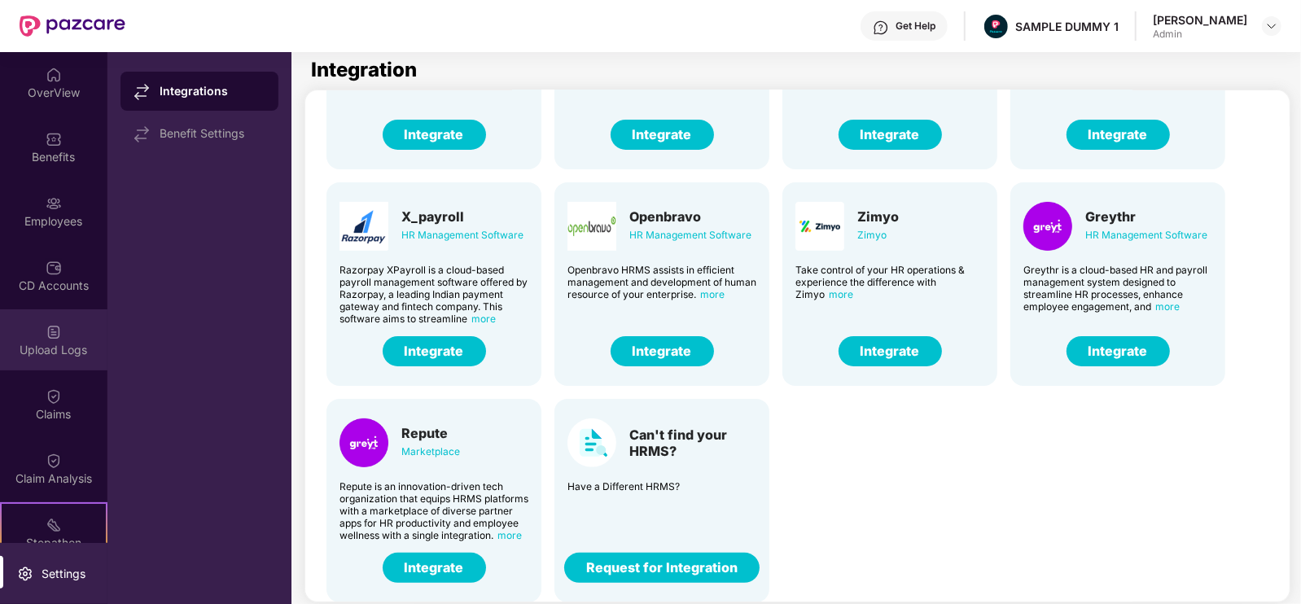
scroll to position [216, 0]
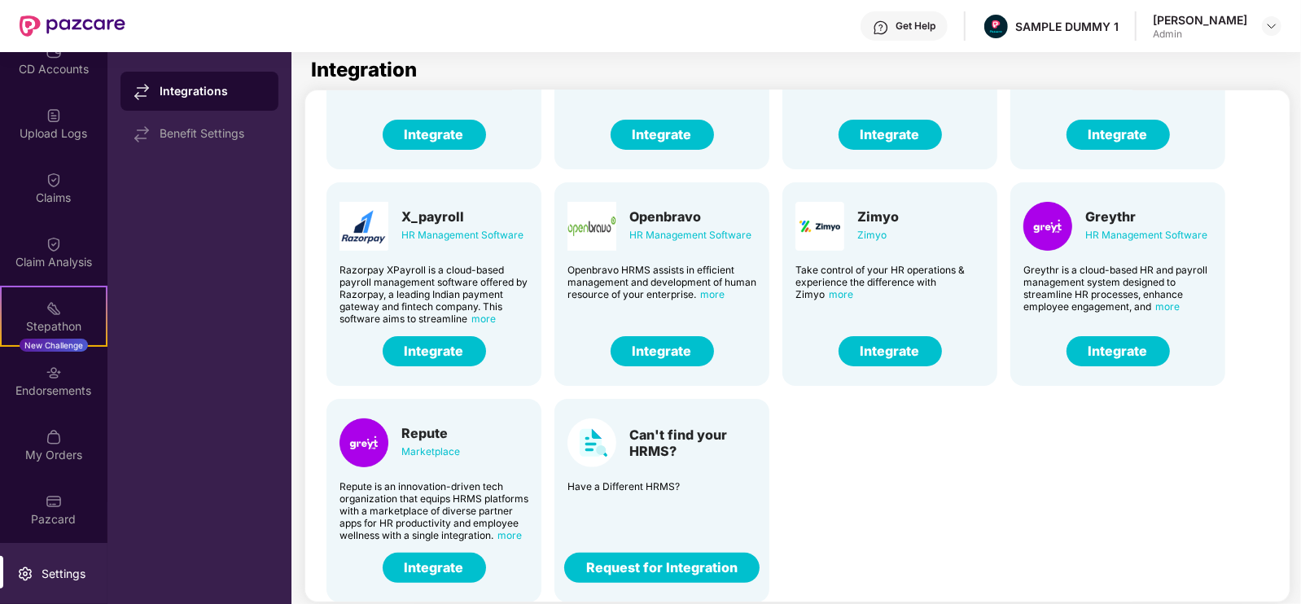
click at [935, 20] on div "Get Help" at bounding box center [915, 26] width 40 height 13
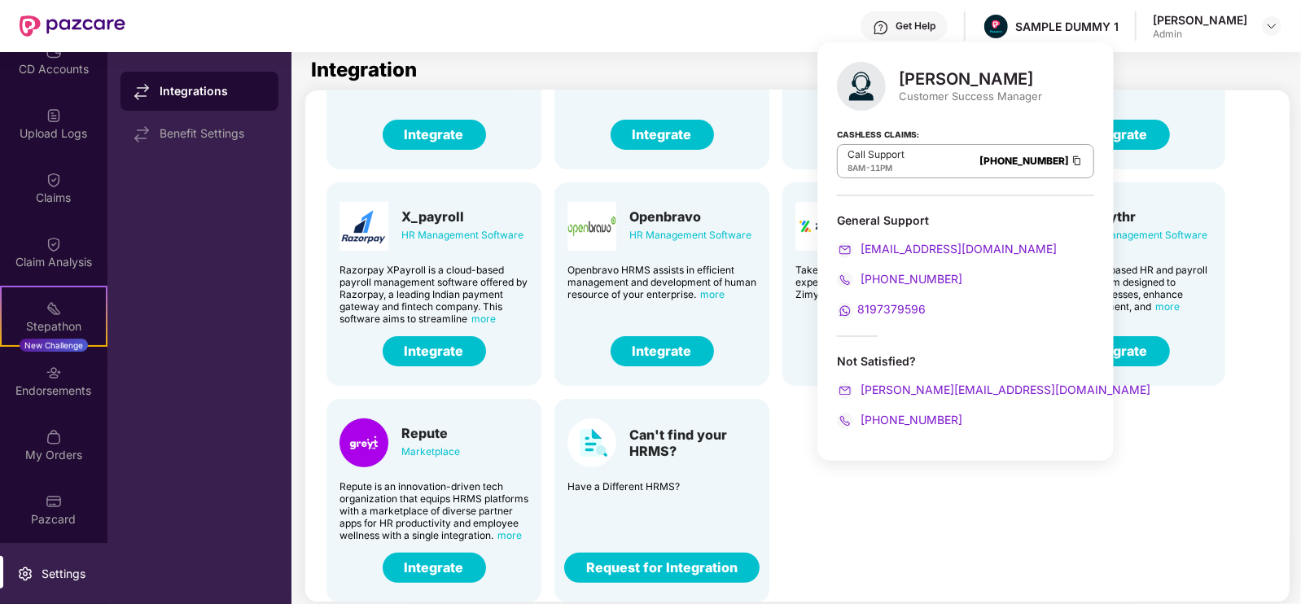
click at [928, 326] on div "[PERSON_NAME] Customer Success Manager Cashless Claims: Call Support 8AM - 11PM…" at bounding box center [965, 251] width 296 height 418
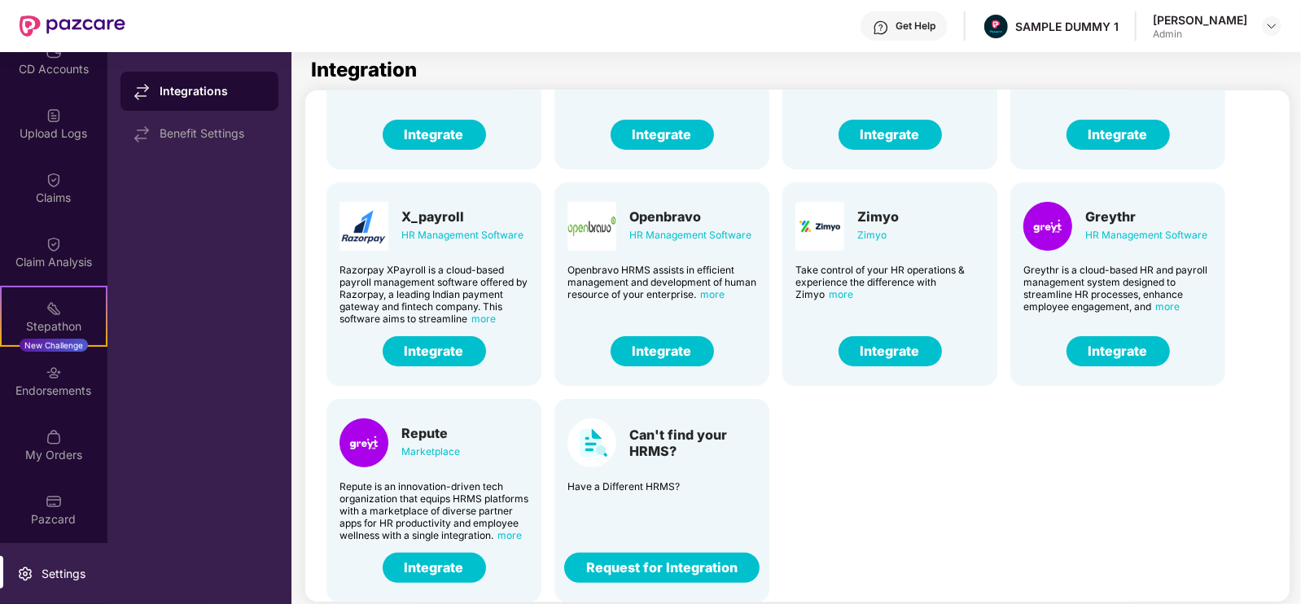
click at [496, 15] on div "Get Help SAMPLE DUMMY 1 [PERSON_NAME] Admin" at bounding box center [703, 26] width 1156 height 52
